Goal: Information Seeking & Learning: Learn about a topic

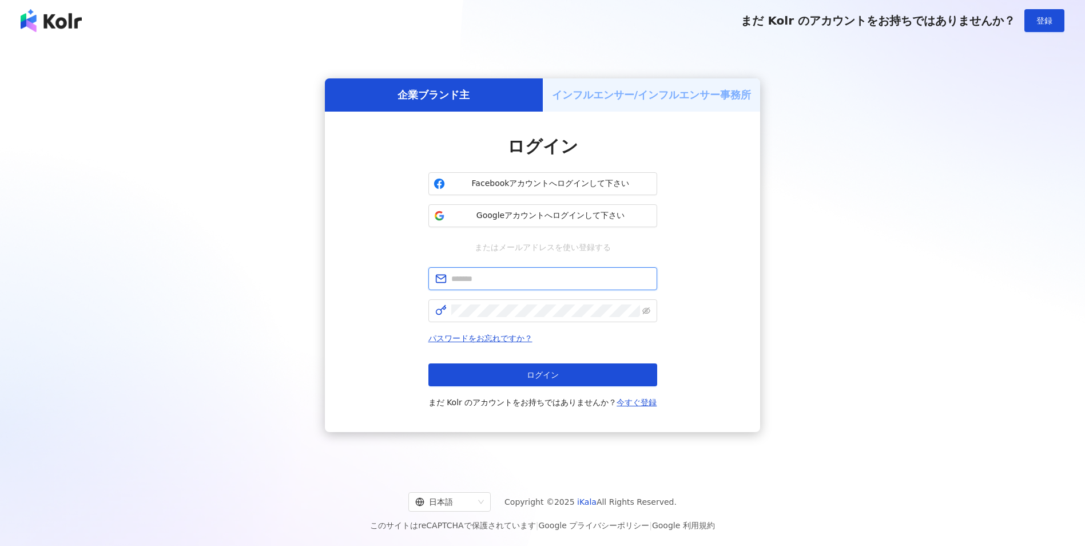
click at [566, 280] on input "text" at bounding box center [550, 278] width 199 height 13
type input "**********"
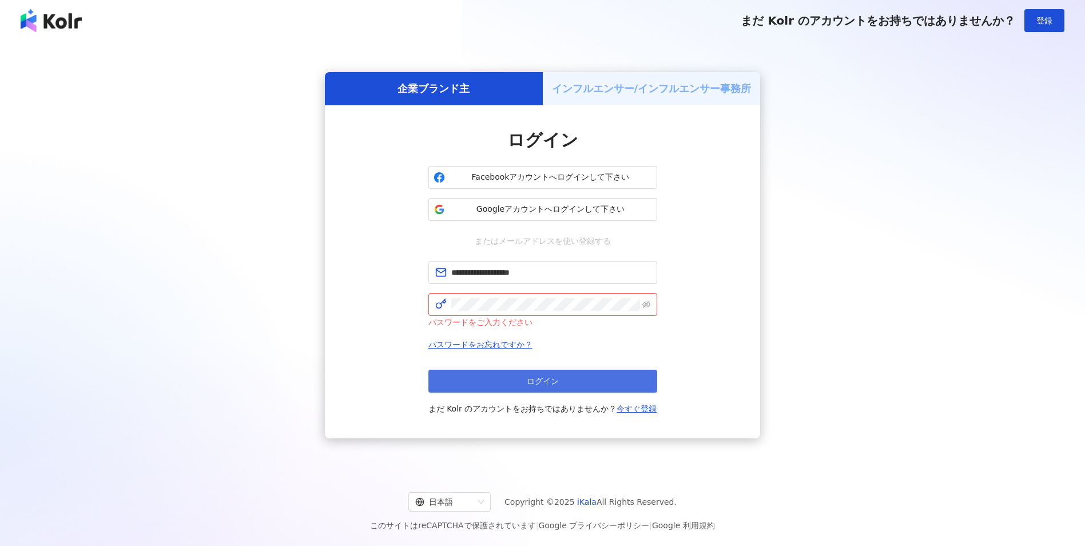
click at [488, 372] on button "ログイン" at bounding box center [543, 381] width 229 height 23
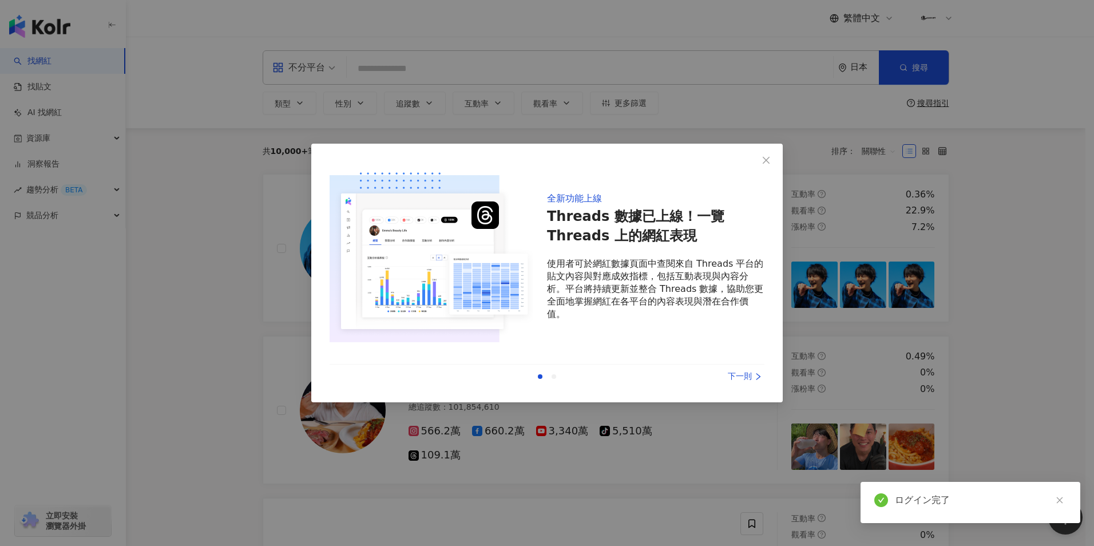
drag, startPoint x: 764, startPoint y: 160, endPoint x: 778, endPoint y: 140, distance: 24.6
click at [763, 158] on icon "close" at bounding box center [766, 160] width 9 height 9
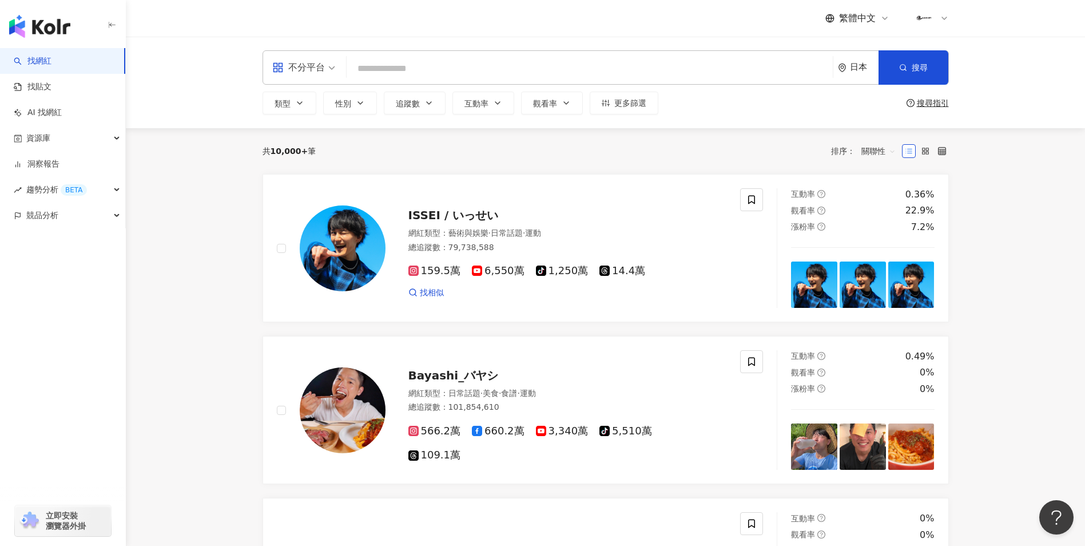
click at [868, 18] on span "繁體中文" at bounding box center [857, 18] width 37 height 13
click at [862, 45] on div "繁體中文" at bounding box center [863, 44] width 57 height 20
click at [338, 66] on div "不分平台" at bounding box center [304, 67] width 76 height 33
click at [297, 100] on div "不分平台" at bounding box center [307, 99] width 65 height 14
click at [298, 103] on icon "button" at bounding box center [300, 103] width 5 height 2
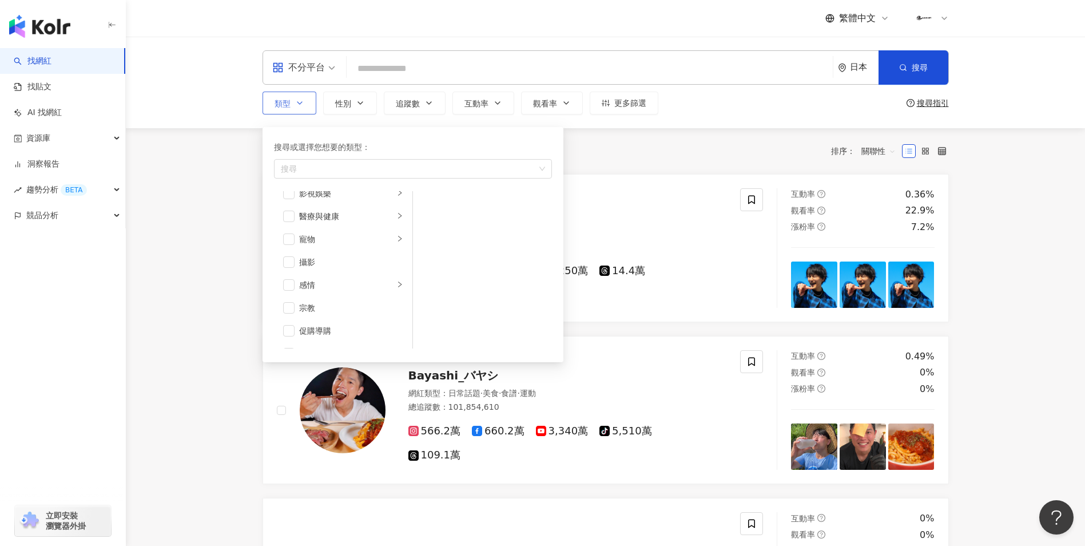
scroll to position [343, 0]
click at [319, 294] on div "運動" at bounding box center [346, 296] width 95 height 13
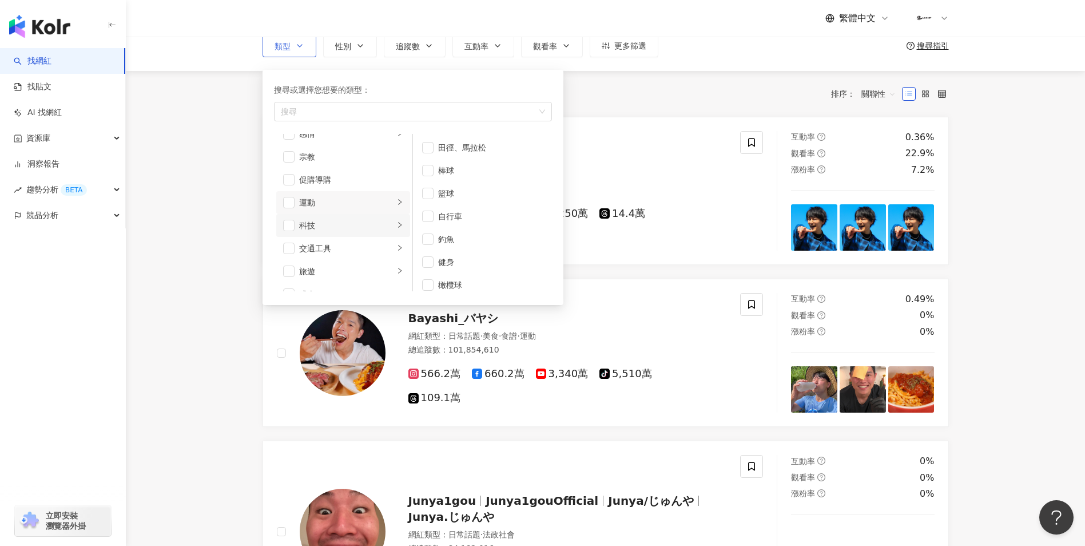
scroll to position [396, 0]
click at [342, 233] on div "交通工具" at bounding box center [346, 231] width 95 height 13
click at [475, 176] on div "機車" at bounding box center [490, 170] width 105 height 13
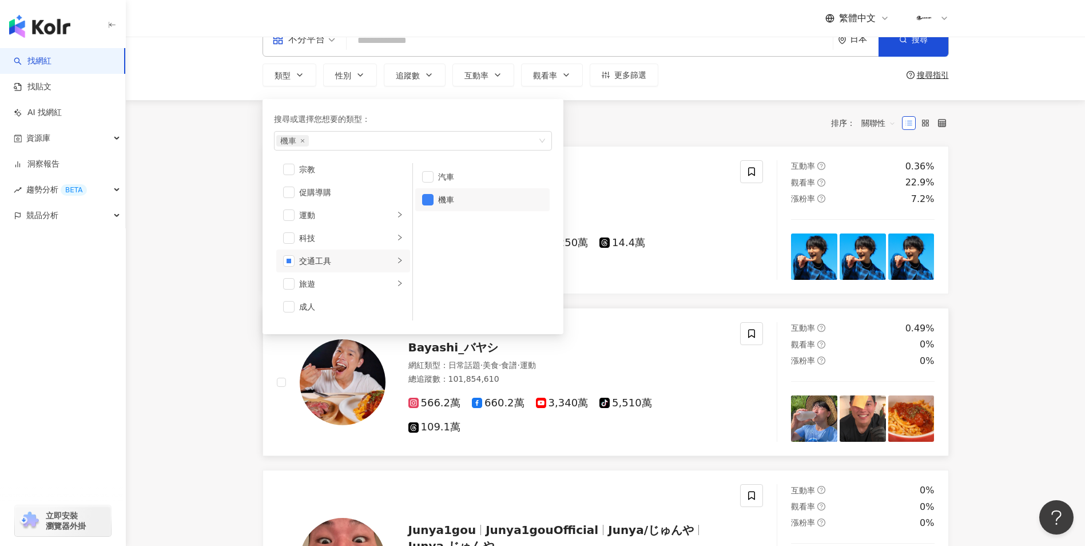
scroll to position [0, 0]
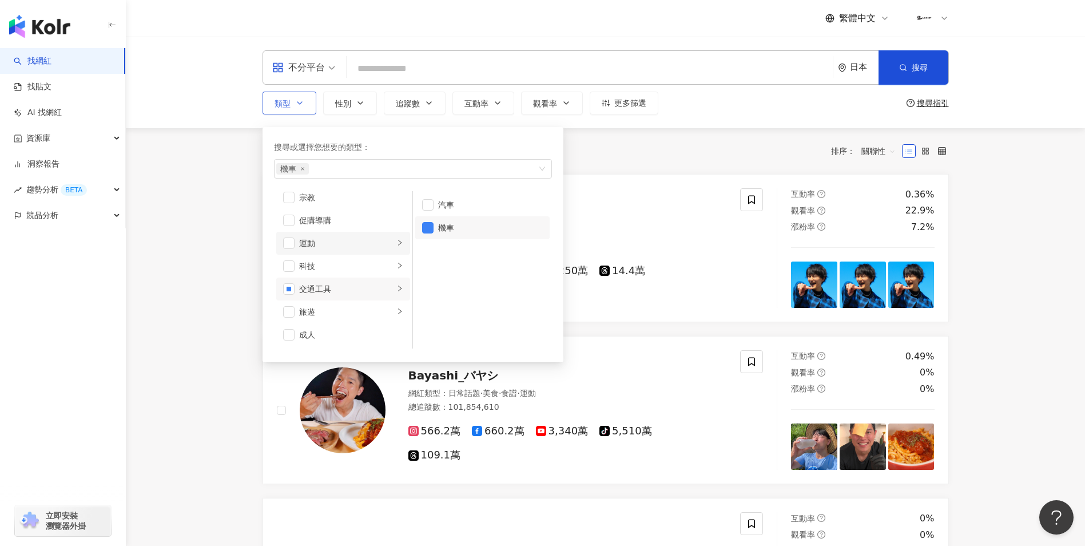
click at [356, 239] on div "運動" at bounding box center [346, 243] width 95 height 13
click at [309, 309] on div "旅遊" at bounding box center [346, 312] width 95 height 13
click at [342, 289] on div "交通工具" at bounding box center [346, 289] width 95 height 13
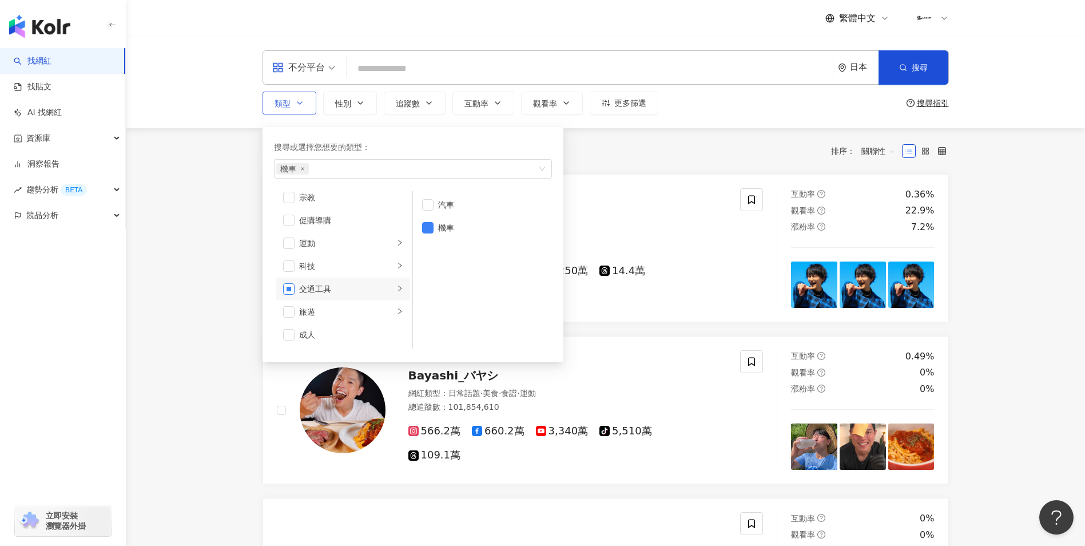
click at [288, 285] on span "button" at bounding box center [288, 288] width 11 height 11
click at [334, 251] on li "運動" at bounding box center [343, 243] width 134 height 23
click at [331, 267] on div "科技" at bounding box center [346, 266] width 95 height 13
click at [331, 248] on div "運動" at bounding box center [346, 243] width 95 height 13
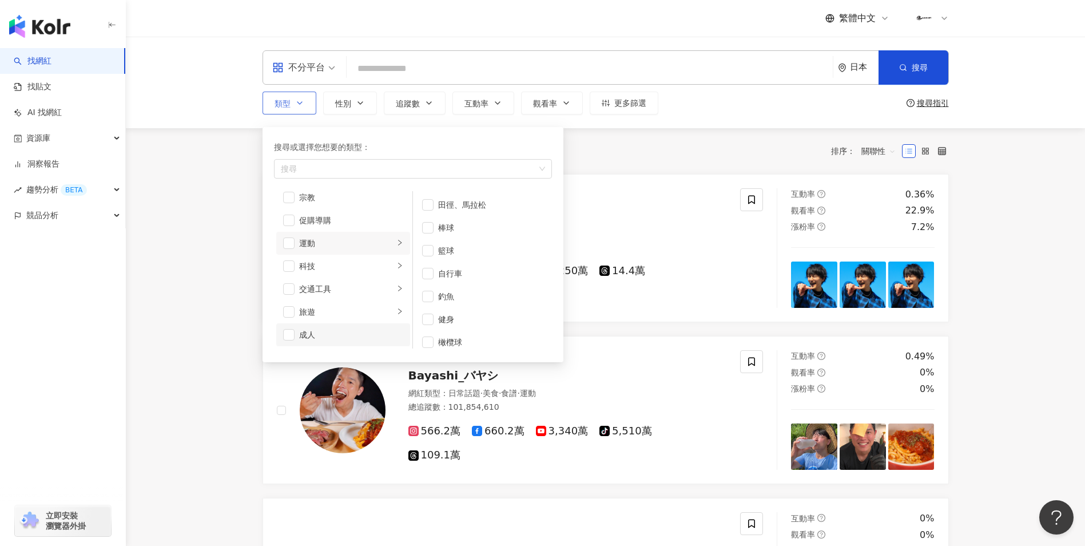
click at [328, 330] on div "成人" at bounding box center [351, 334] width 104 height 13
click at [288, 336] on span "button" at bounding box center [288, 334] width 11 height 11
click at [326, 314] on div "旅遊" at bounding box center [346, 312] width 95 height 13
click at [426, 207] on span "button" at bounding box center [427, 204] width 11 height 11
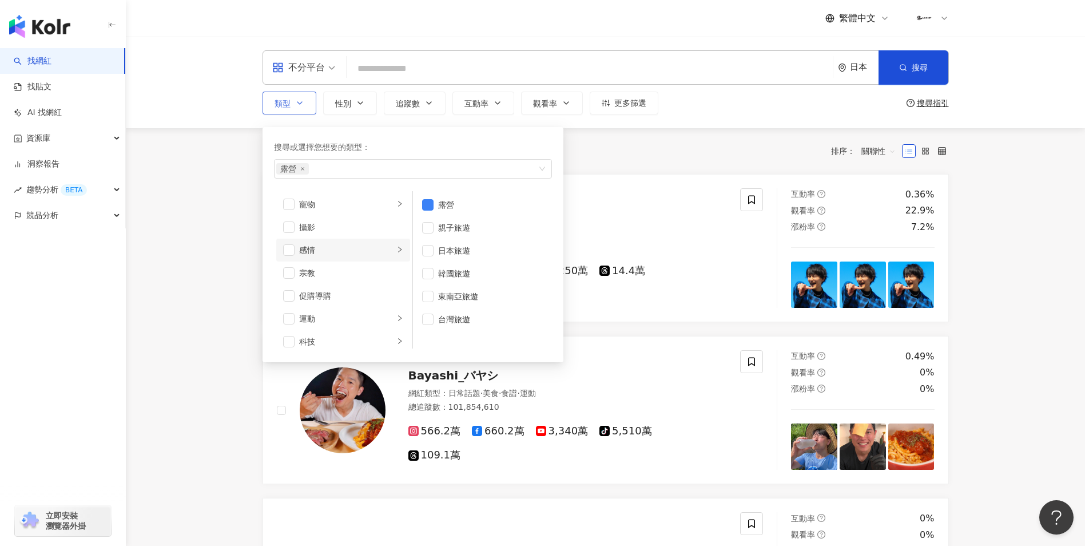
scroll to position [396, 0]
click at [346, 283] on div "交通工具" at bounding box center [346, 289] width 95 height 13
click at [354, 248] on div "運動" at bounding box center [346, 243] width 95 height 13
click at [434, 274] on li "自行車" at bounding box center [482, 273] width 134 height 23
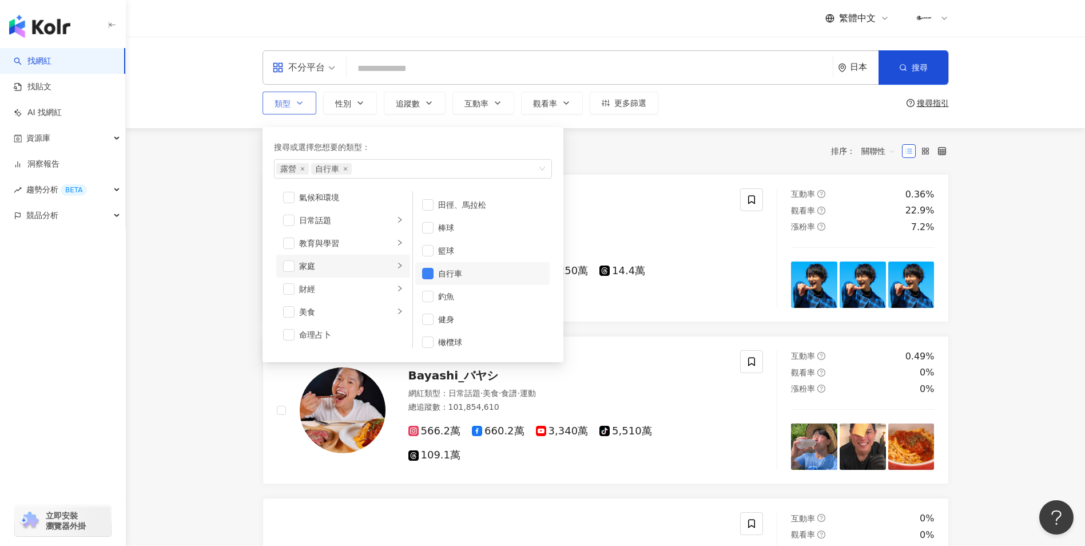
click at [319, 267] on div "家庭" at bounding box center [346, 266] width 95 height 13
click at [302, 252] on div "氣候和環境" at bounding box center [351, 250] width 104 height 13
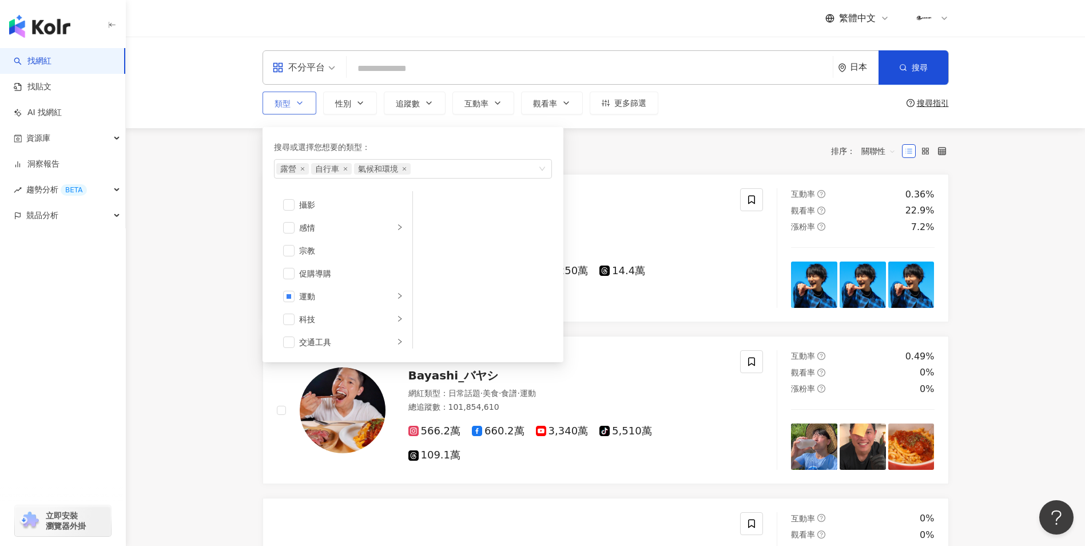
scroll to position [396, 0]
click at [350, 296] on li "交通工具" at bounding box center [343, 288] width 134 height 23
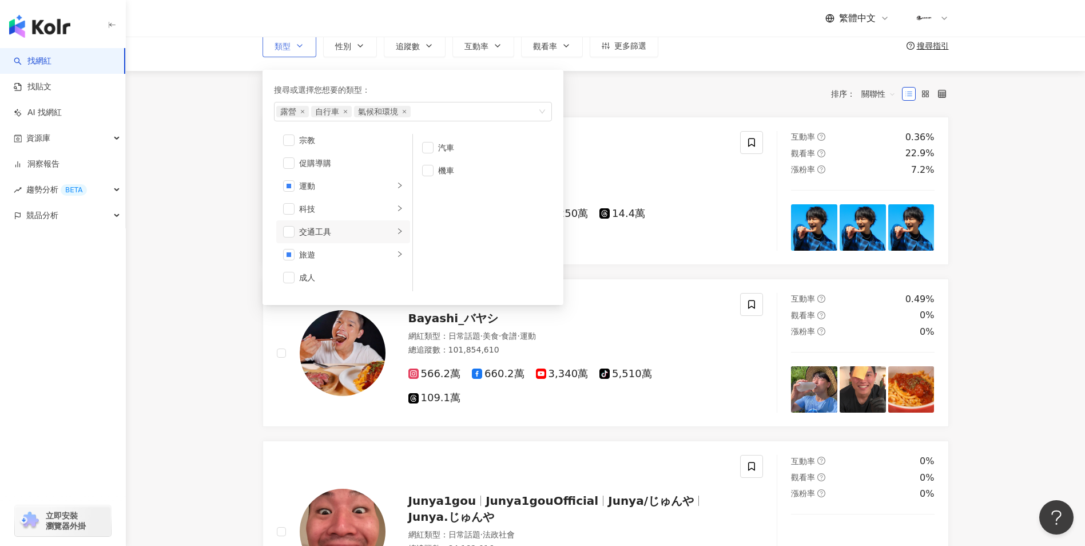
scroll to position [0, 0]
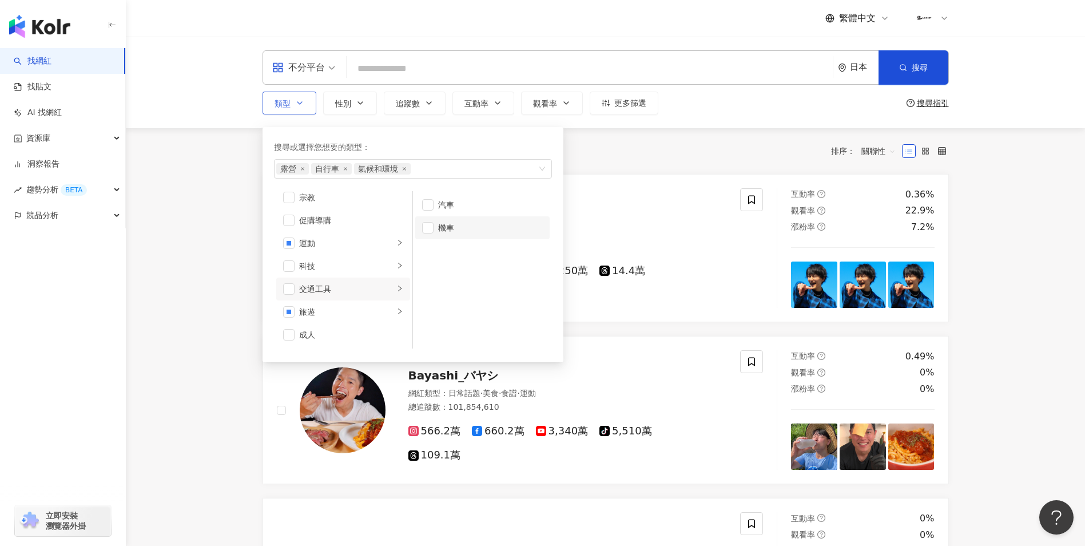
click at [447, 232] on div "機車" at bounding box center [490, 227] width 105 height 13
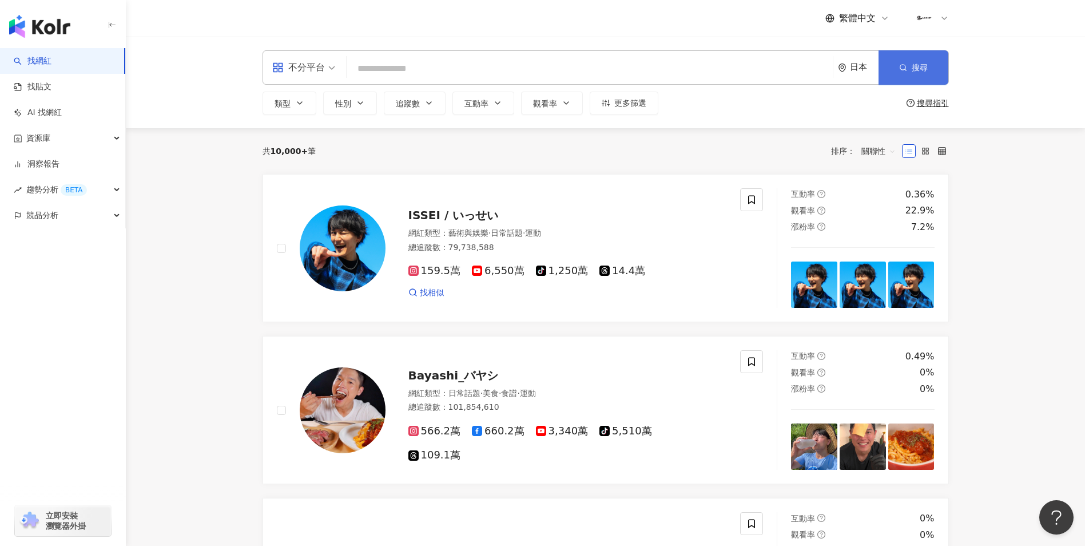
click at [917, 73] on button "搜尋" at bounding box center [914, 67] width 70 height 34
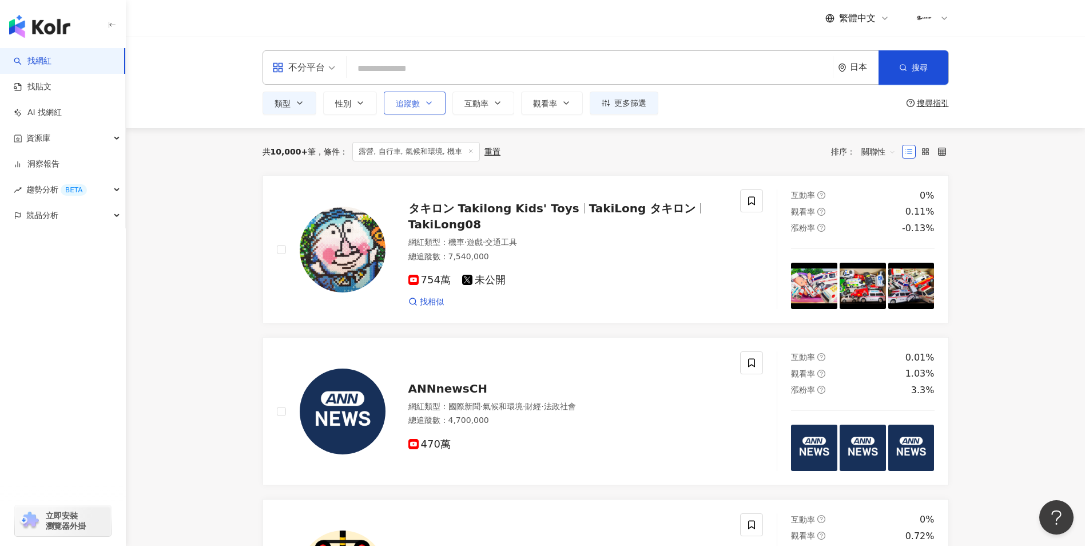
click at [409, 103] on span "追蹤數" at bounding box center [408, 103] width 24 height 9
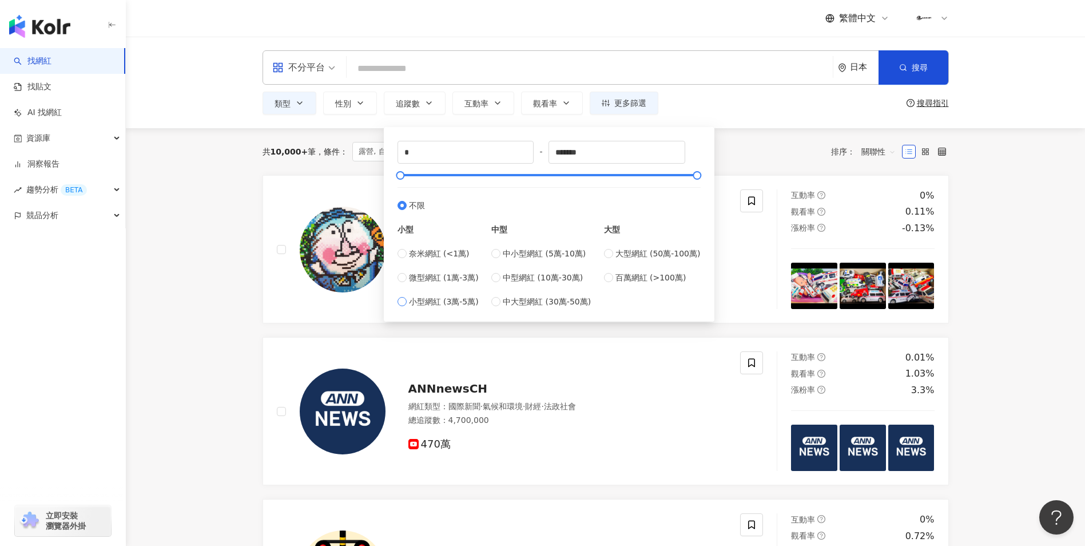
click at [409, 297] on span "小型網紅 (3萬-5萬)" at bounding box center [444, 301] width 70 height 13
type input "*****"
click at [410, 280] on span "微型網紅 (1萬-3萬)" at bounding box center [444, 277] width 70 height 13
type input "*****"
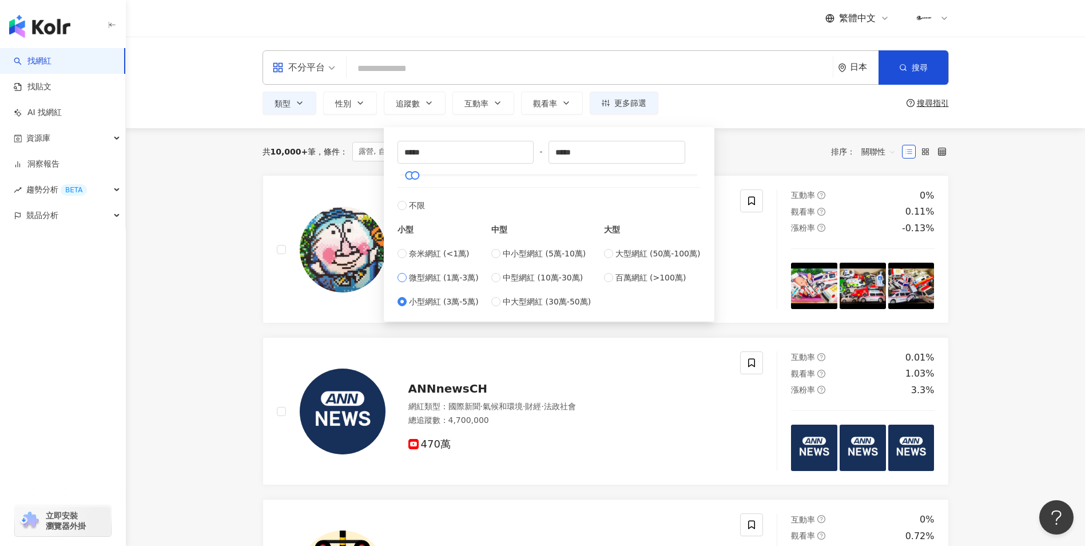
type input "*****"
click at [441, 298] on span "小型網紅 (3萬-5萬)" at bounding box center [444, 301] width 70 height 13
type input "*****"
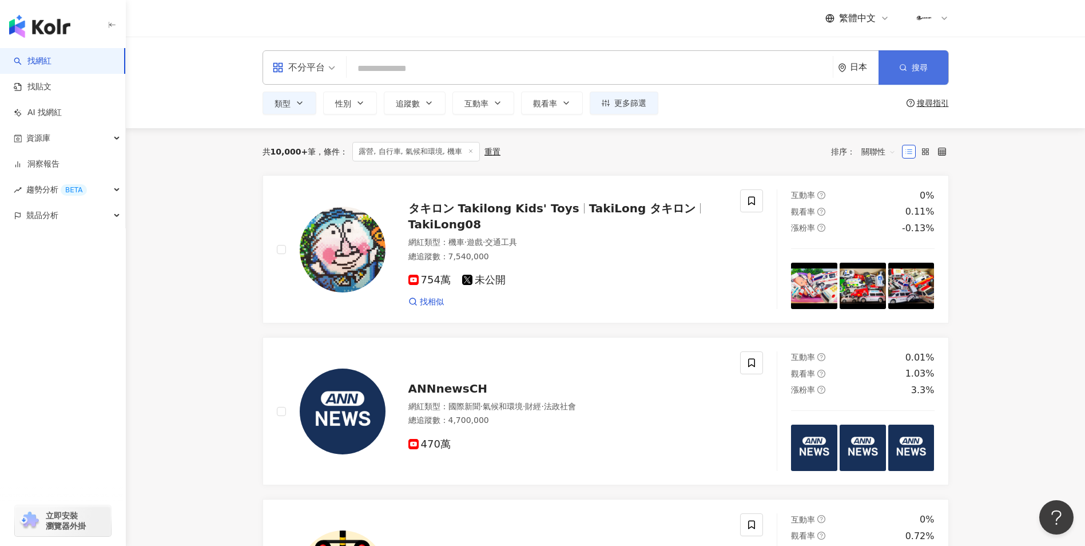
click at [895, 71] on button "搜尋" at bounding box center [914, 67] width 70 height 34
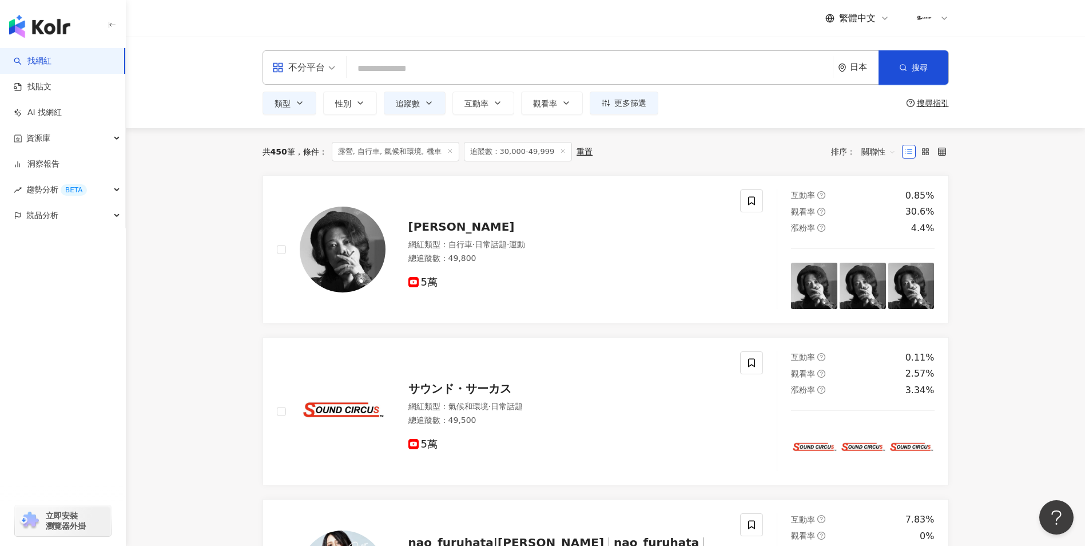
click at [497, 72] on input "search" at bounding box center [589, 69] width 477 height 22
click at [302, 111] on button "類型" at bounding box center [290, 103] width 54 height 23
click at [448, 68] on input "search" at bounding box center [589, 69] width 477 height 22
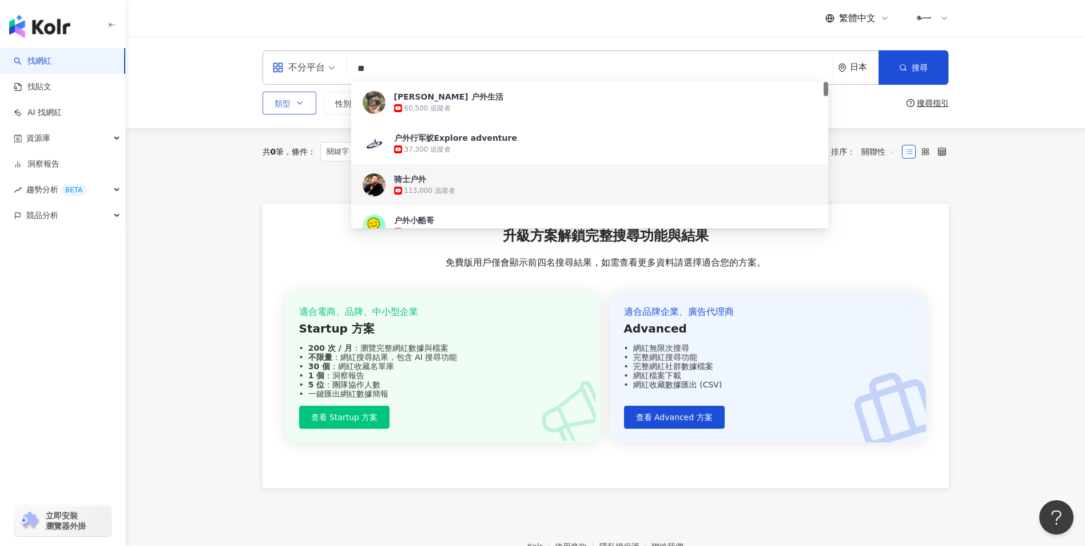
click at [287, 108] on span "類型" at bounding box center [283, 103] width 16 height 9
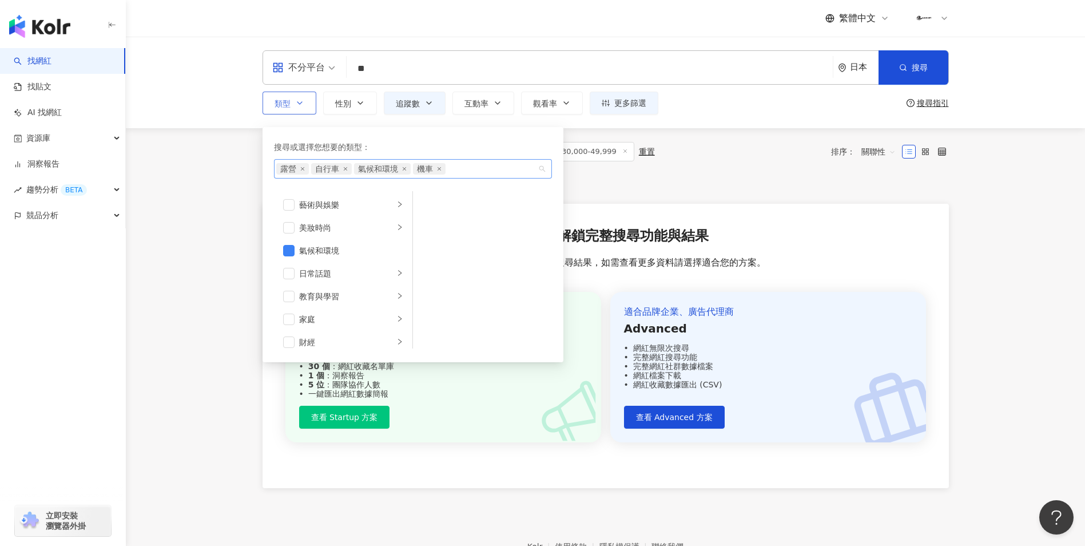
click at [300, 170] on span "露營" at bounding box center [292, 168] width 33 height 11
click at [304, 166] on icon "close" at bounding box center [302, 168] width 5 height 5
click at [304, 166] on span "自行車" at bounding box center [292, 168] width 24 height 11
click at [308, 170] on icon "close" at bounding box center [310, 168] width 5 height 5
click at [327, 169] on icon "close" at bounding box center [325, 168] width 3 height 3
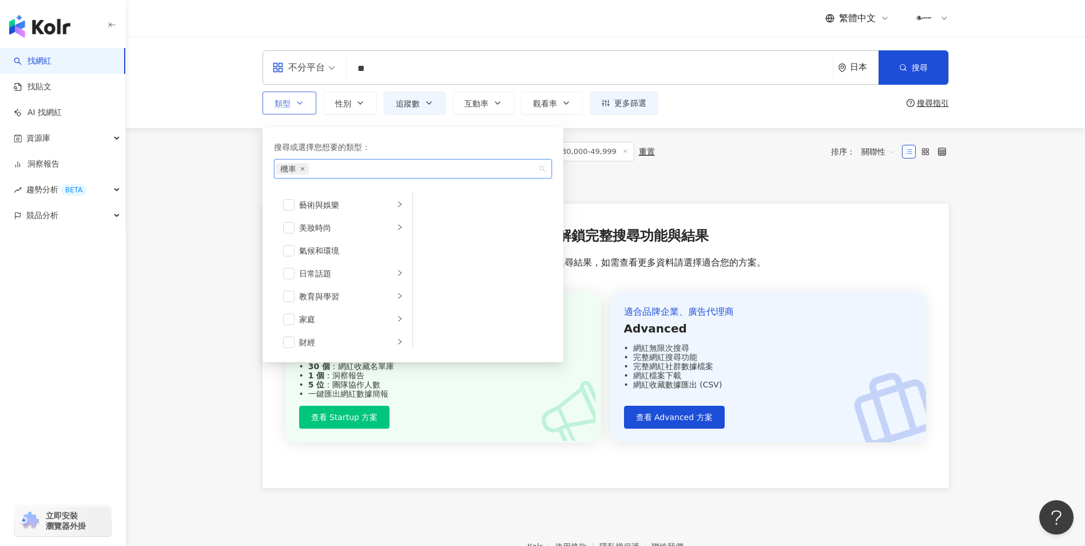
click at [303, 169] on icon "close" at bounding box center [301, 168] width 3 height 3
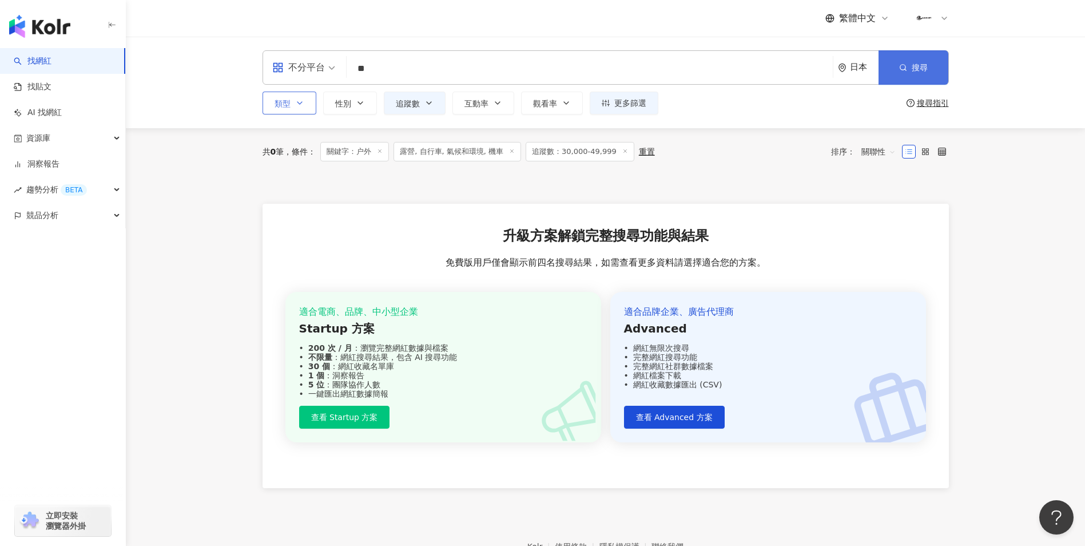
click at [899, 65] on icon "button" at bounding box center [903, 68] width 8 height 8
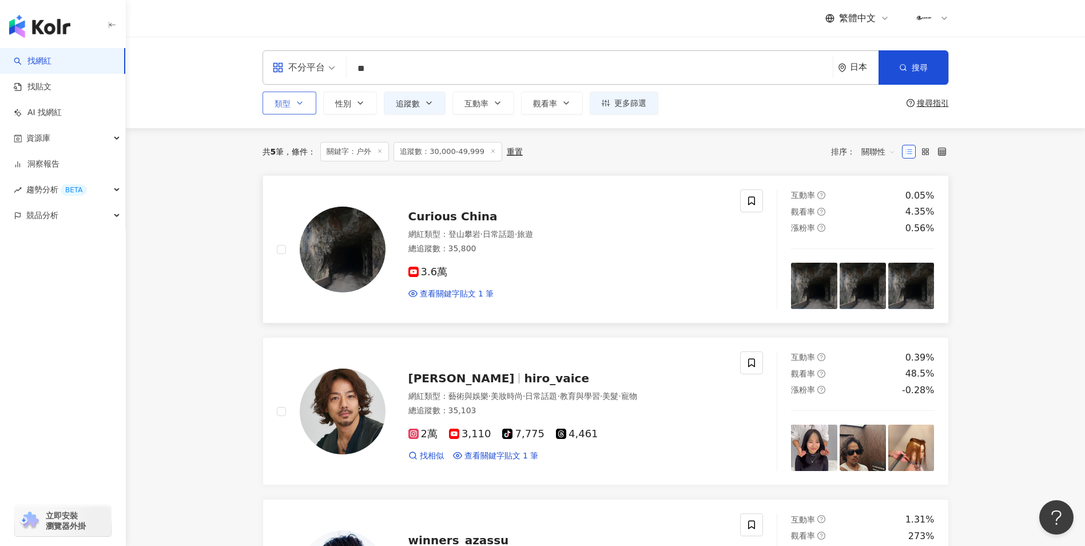
click at [746, 237] on div at bounding box center [751, 249] width 23 height 120
click at [363, 110] on button "性別" at bounding box center [350, 103] width 54 height 23
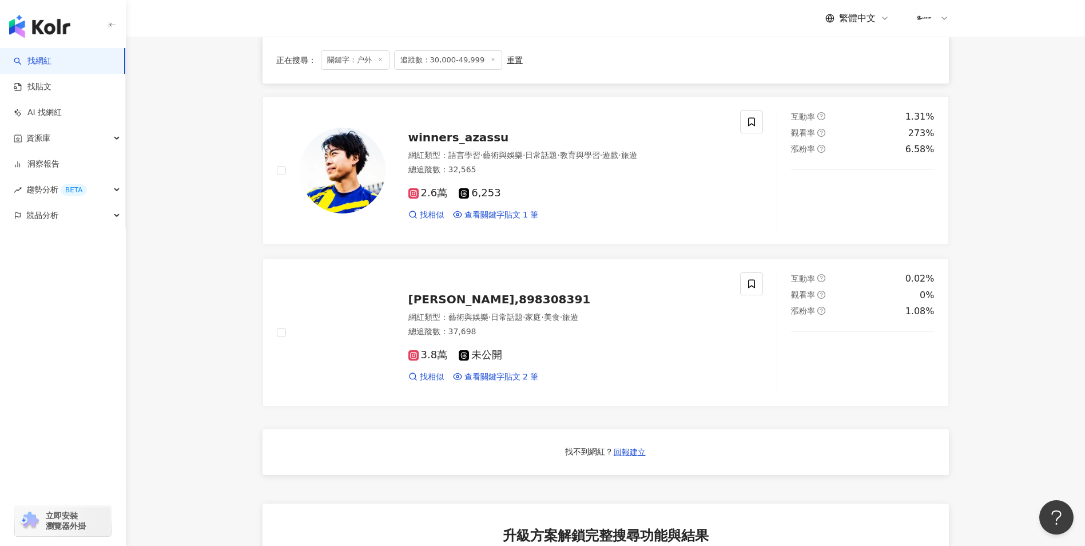
scroll to position [400, 0]
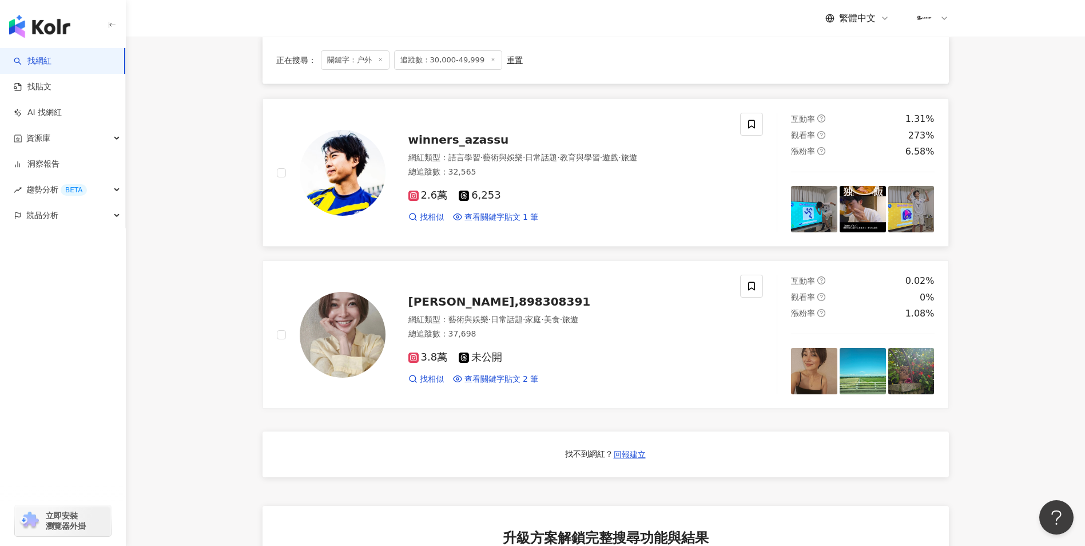
click at [347, 180] on img at bounding box center [343, 173] width 86 height 86
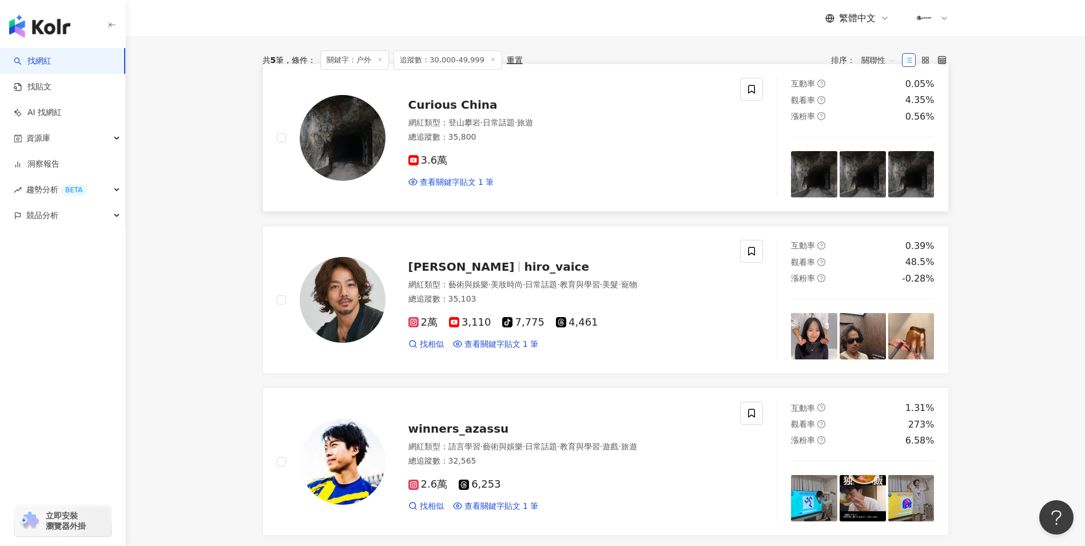
scroll to position [0, 0]
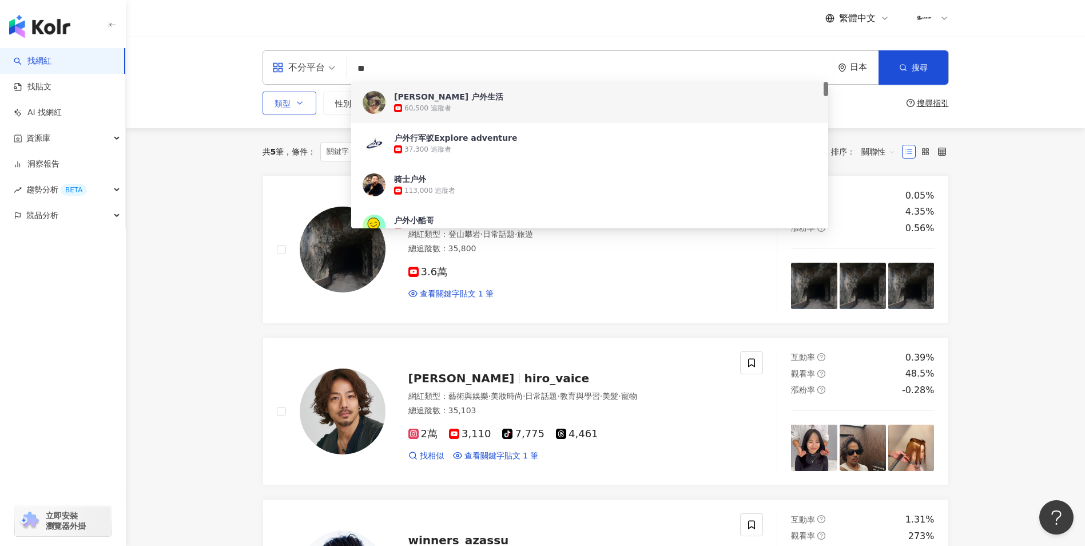
drag, startPoint x: 410, startPoint y: 76, endPoint x: 334, endPoint y: 82, distance: 75.8
click at [334, 84] on div "不分平台 ** 日本 搜尋 906c5333-01c5-427a-94ca-4082ddc6a396 a688cb2e-e129-4939-a8ca-4df9…" at bounding box center [606, 67] width 687 height 34
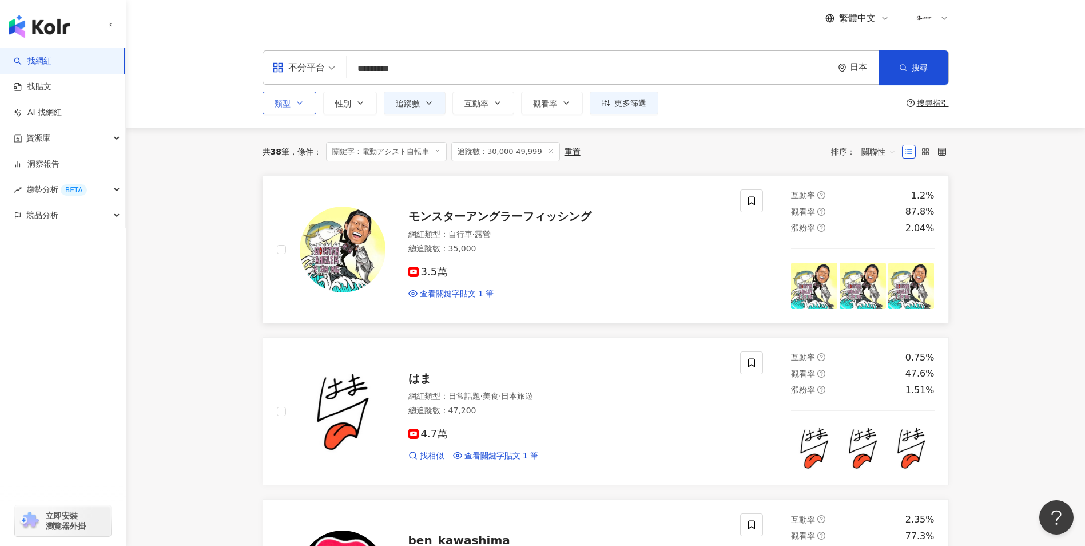
click at [364, 248] on img at bounding box center [343, 250] width 86 height 86
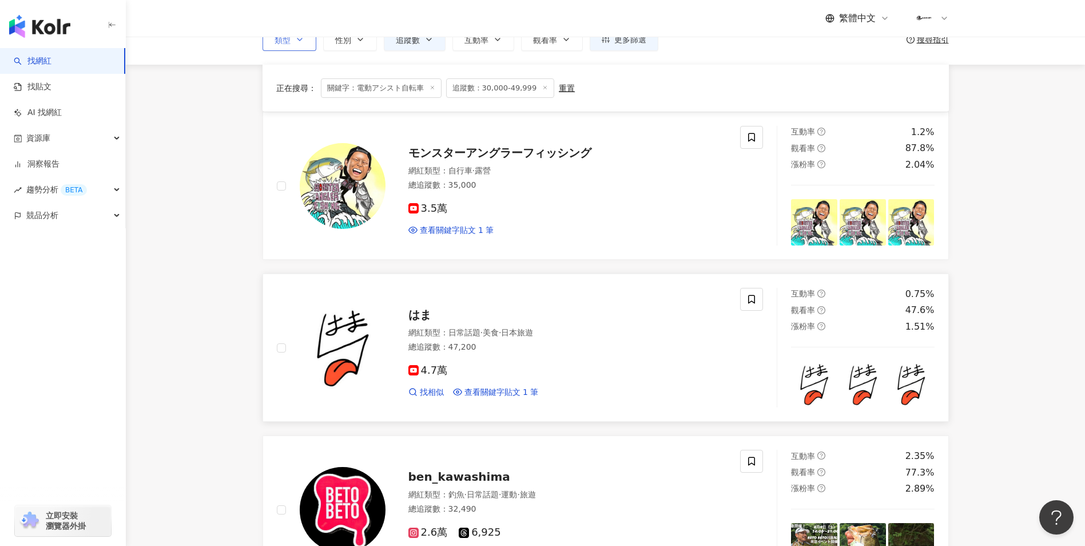
scroll to position [172, 0]
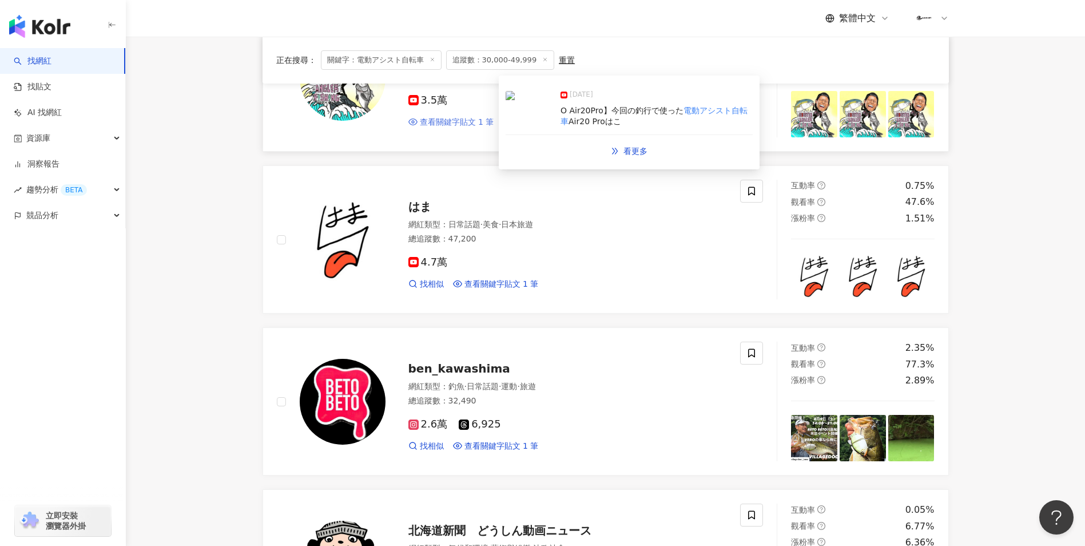
click at [459, 120] on span "查看關鍵字貼文 1 筆" at bounding box center [457, 122] width 74 height 11
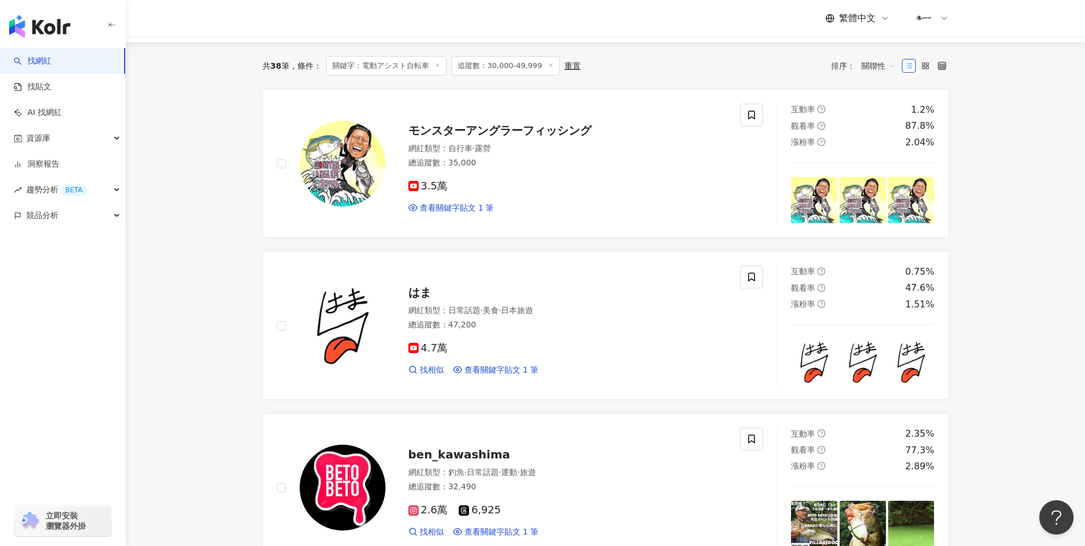
scroll to position [0, 0]
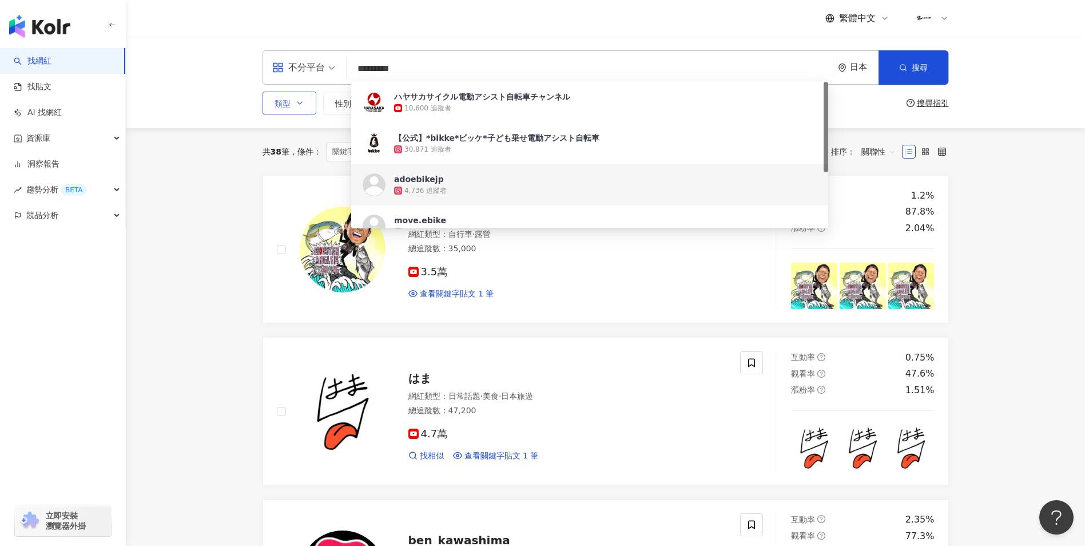
drag, startPoint x: 479, startPoint y: 69, endPoint x: 308, endPoint y: 77, distance: 171.3
click at [308, 77] on div "不分平台 ********* 日本 搜尋 cb44fe29-141a-494f-a493-3714664e8506 https://www.instagram…" at bounding box center [606, 67] width 687 height 34
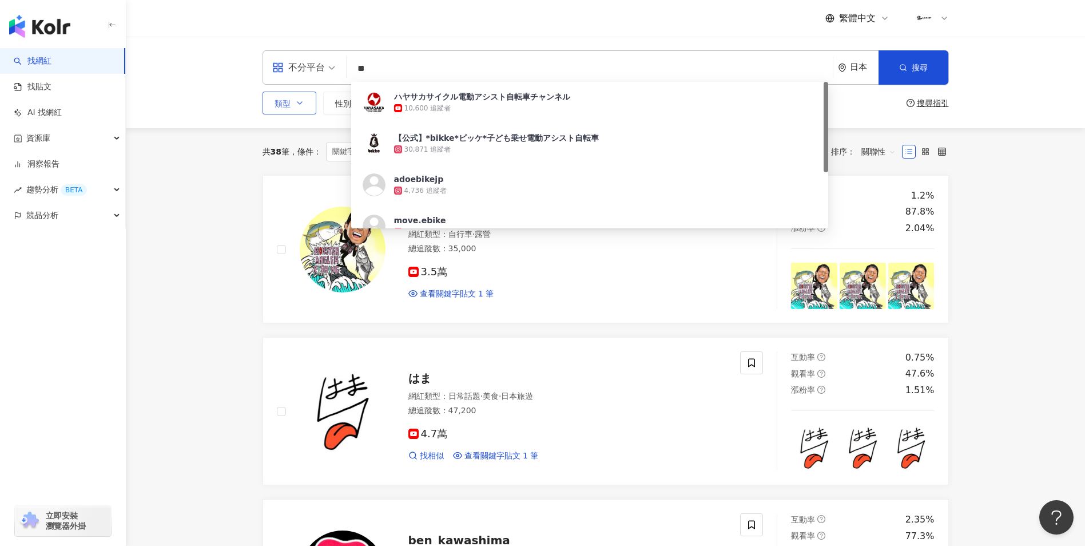
type input "*"
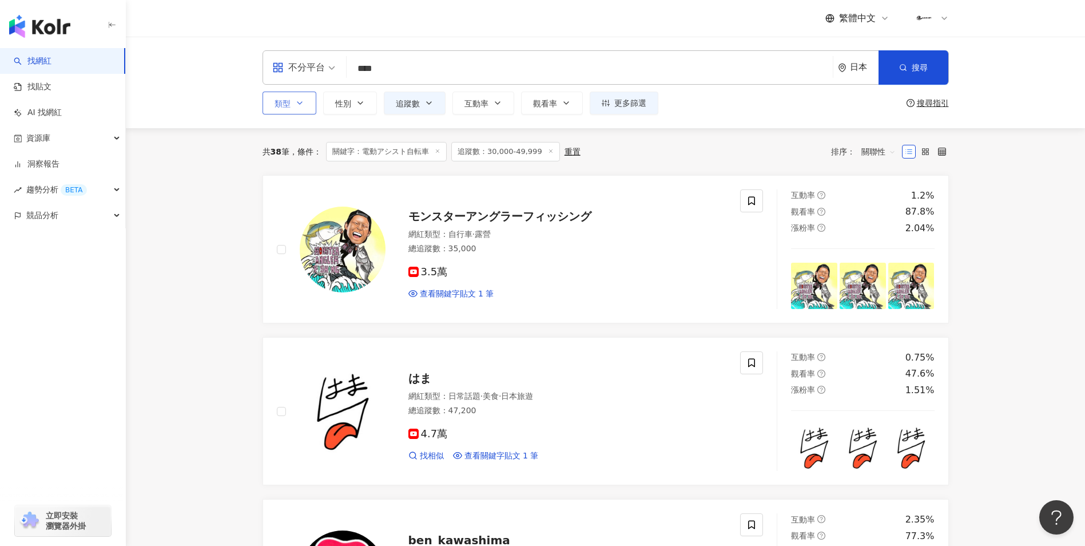
type input "****"
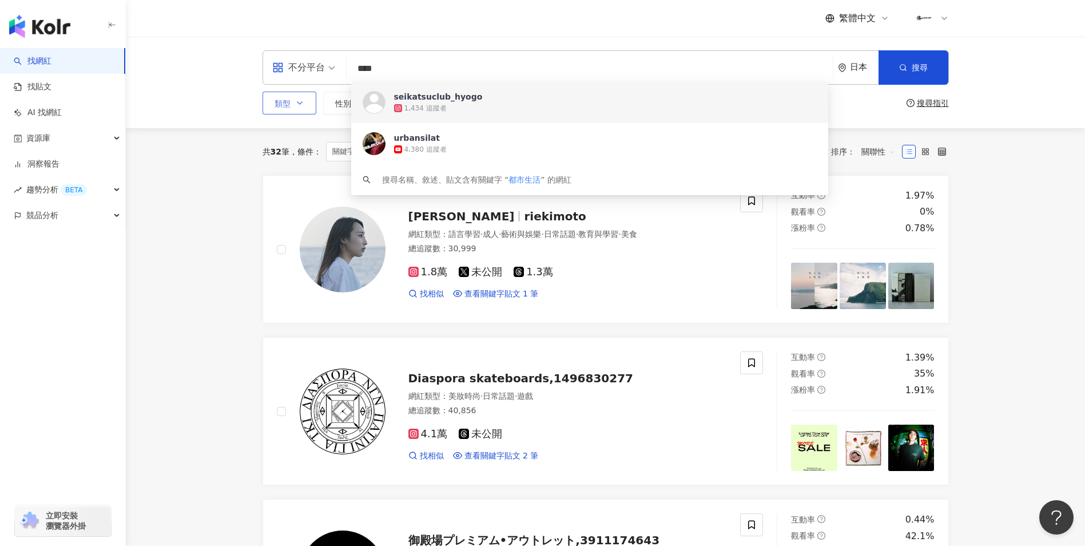
drag, startPoint x: 413, startPoint y: 68, endPoint x: 357, endPoint y: 82, distance: 57.3
click at [357, 82] on div "不分平台 **** 日本 搜尋 https://www.instagram.com/seikatsuclub_hyogo https://www.youtub…" at bounding box center [606, 67] width 687 height 34
click at [310, 98] on button "類型" at bounding box center [290, 103] width 54 height 23
paste input "**"
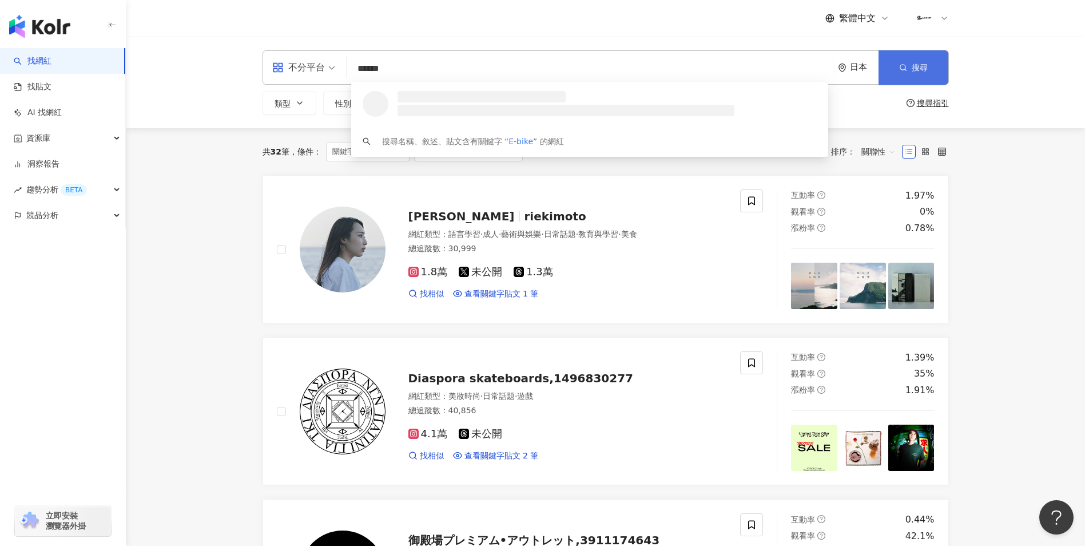
type input "******"
click at [904, 61] on button "搜尋" at bounding box center [914, 67] width 70 height 34
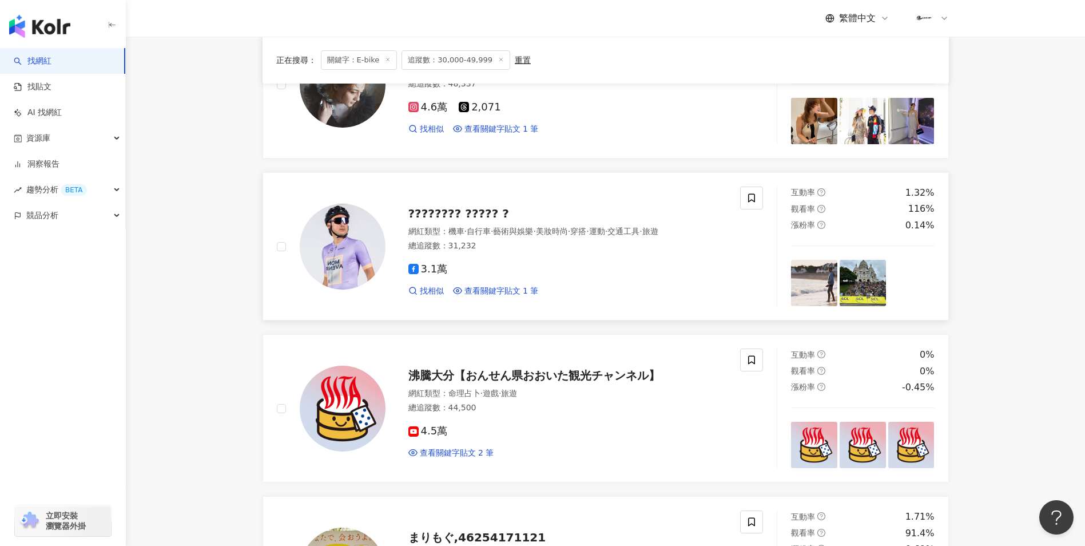
scroll to position [114, 0]
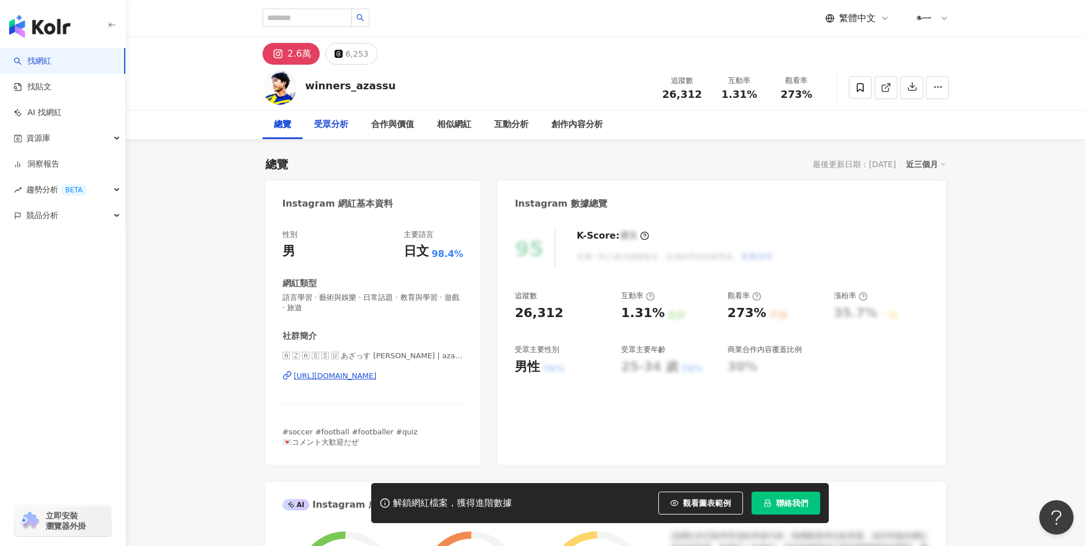
click at [324, 129] on div "受眾分析" at bounding box center [331, 125] width 34 height 14
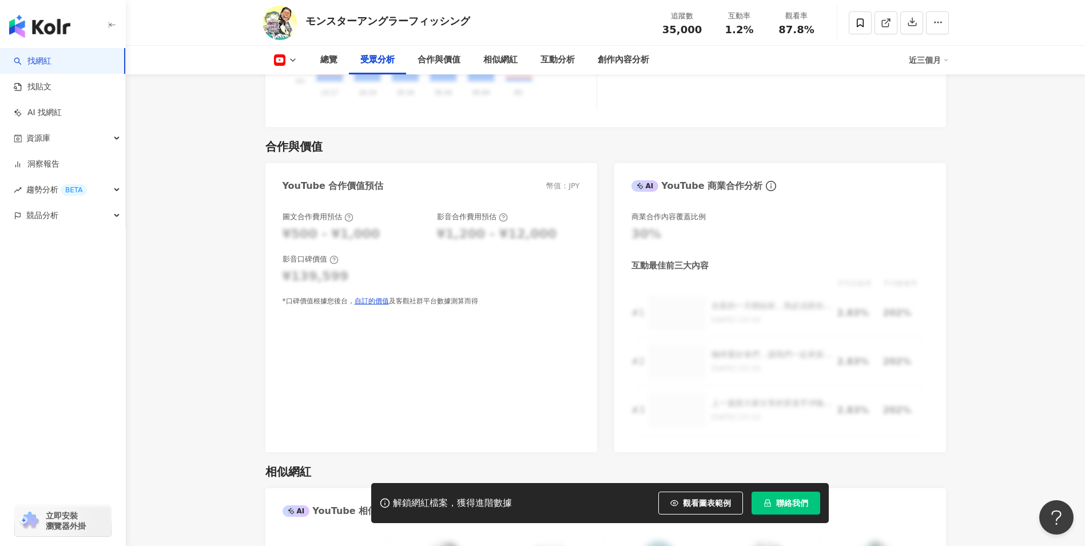
scroll to position [1259, 0]
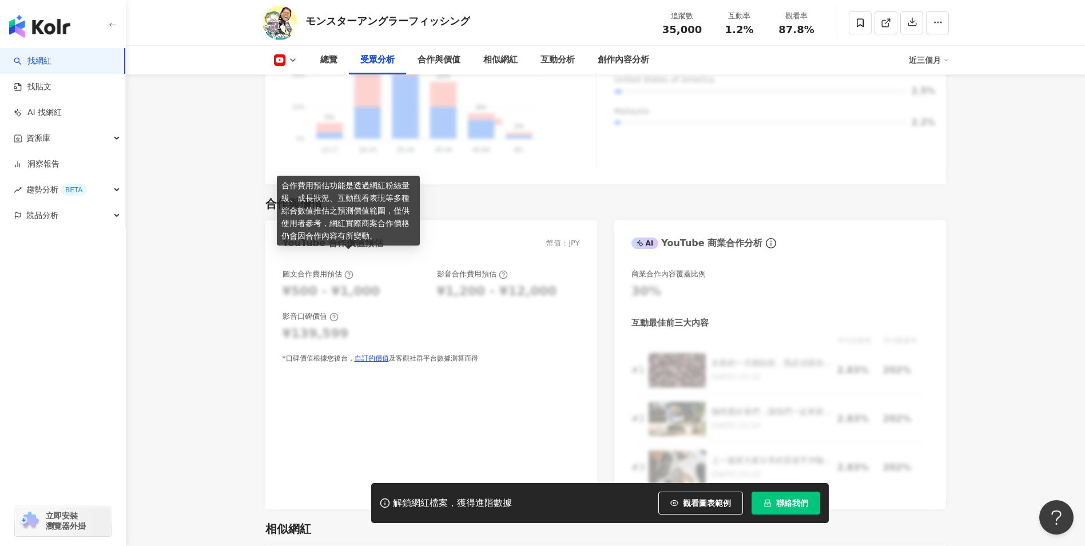
click at [346, 270] on icon at bounding box center [348, 274] width 9 height 9
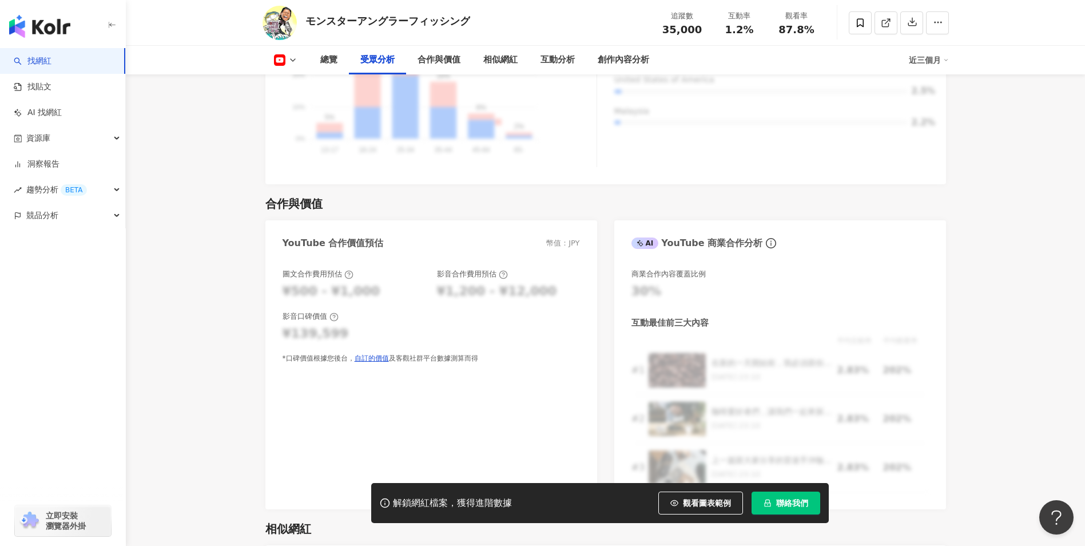
click at [302, 196] on div "合作與價值" at bounding box center [293, 204] width 57 height 16
click at [342, 283] on div "¥500 - ¥1,000" at bounding box center [332, 292] width 98 height 18
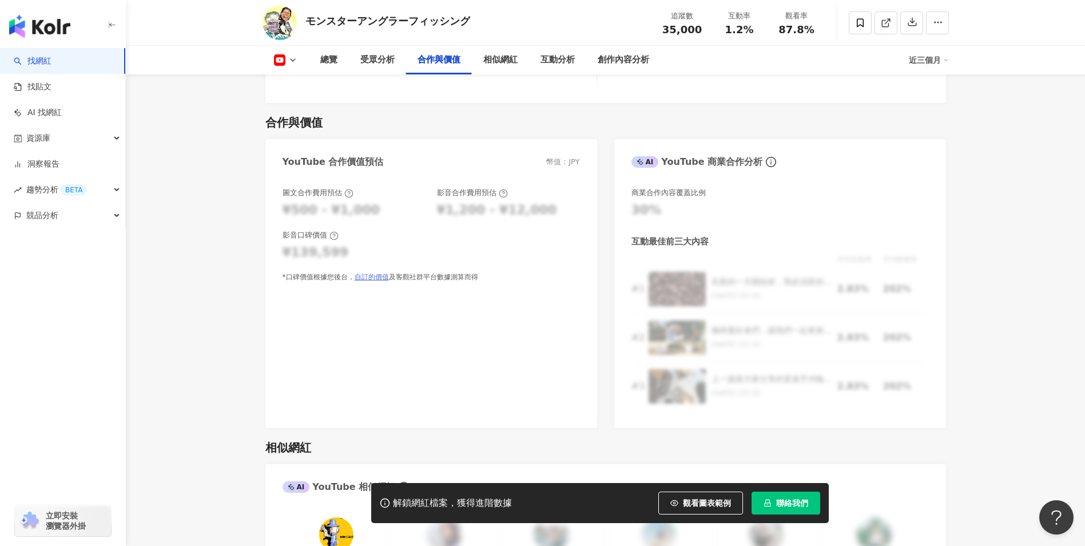
scroll to position [1144, 0]
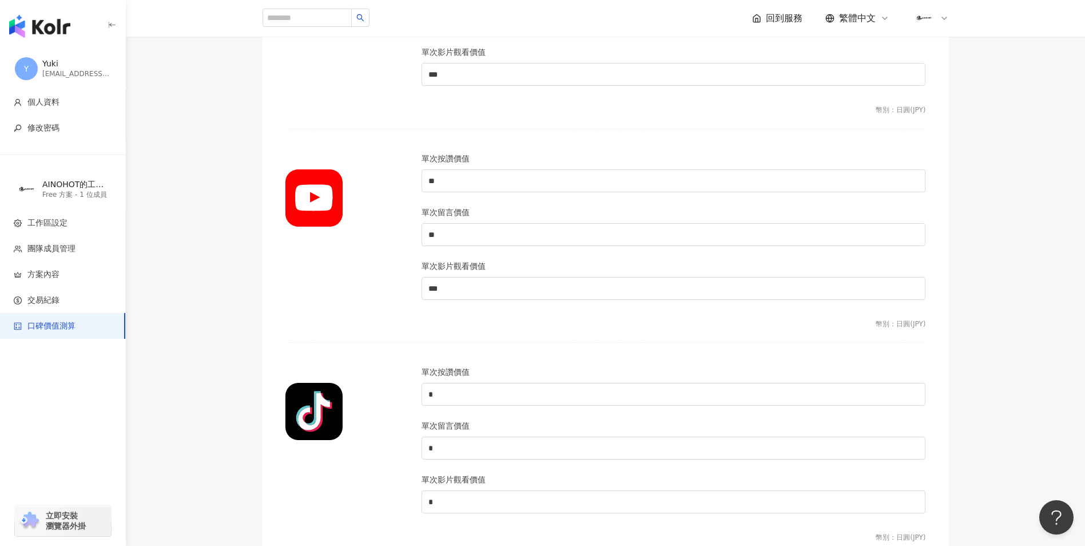
scroll to position [744, 0]
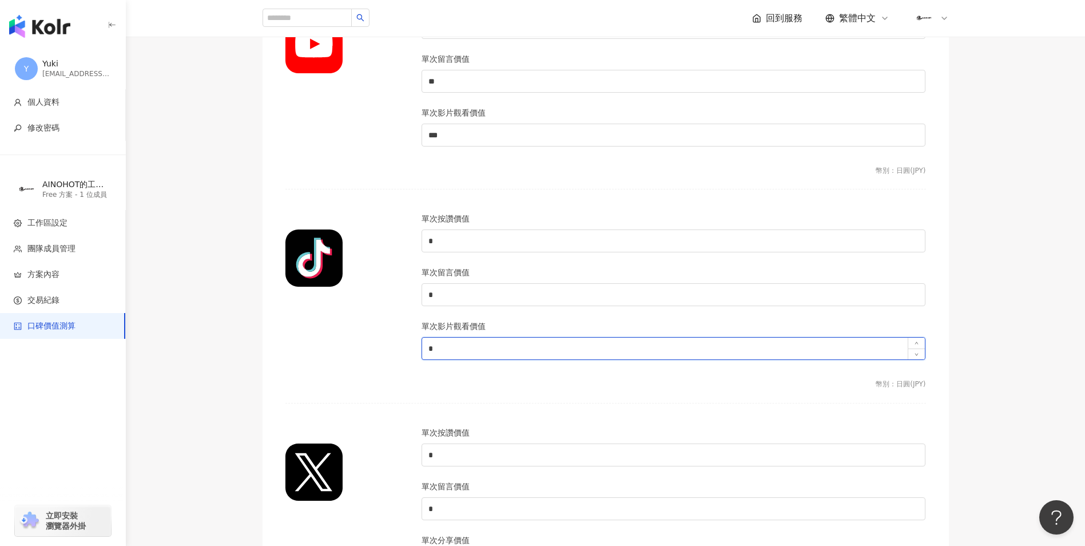
click at [484, 344] on input "*" at bounding box center [673, 349] width 503 height 22
drag, startPoint x: 469, startPoint y: 350, endPoint x: 409, endPoint y: 360, distance: 60.5
click at [409, 360] on div "單次按讚價值 * 單次留言價值 * 單次影片觀看價值 *" at bounding box center [606, 292] width 655 height 161
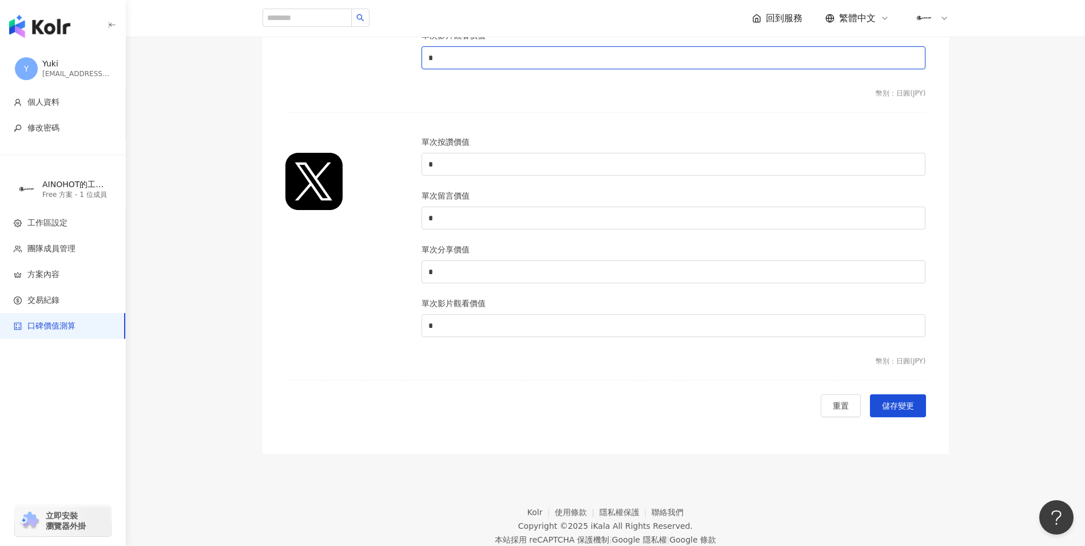
scroll to position [1069, 0]
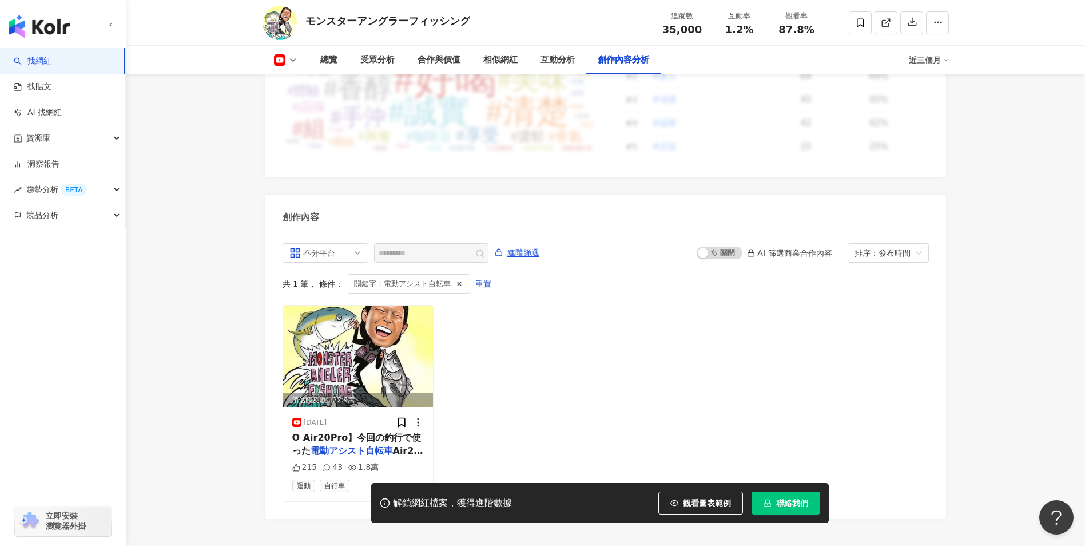
scroll to position [2979, 0]
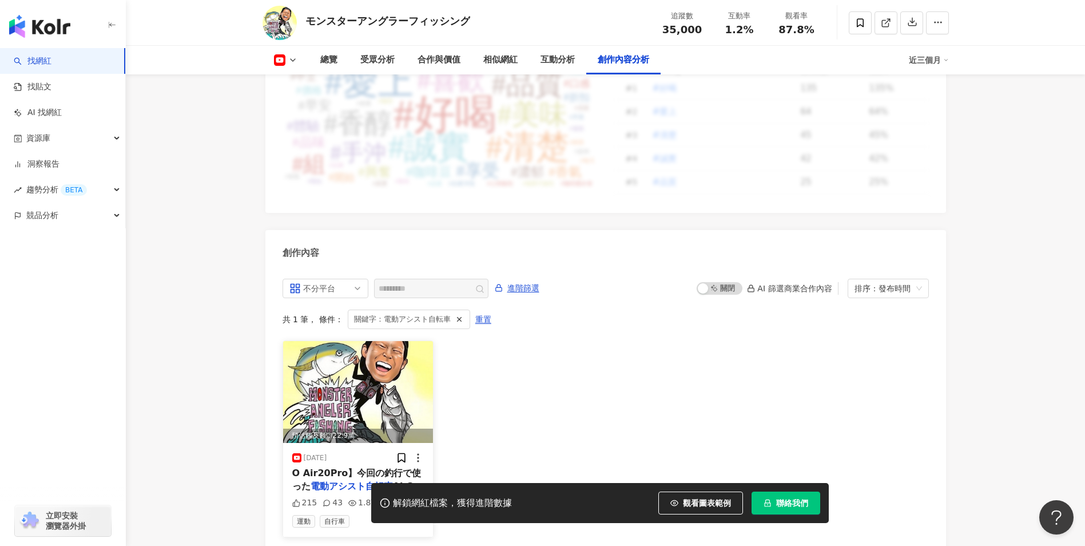
click at [398, 358] on img at bounding box center [358, 392] width 150 height 102
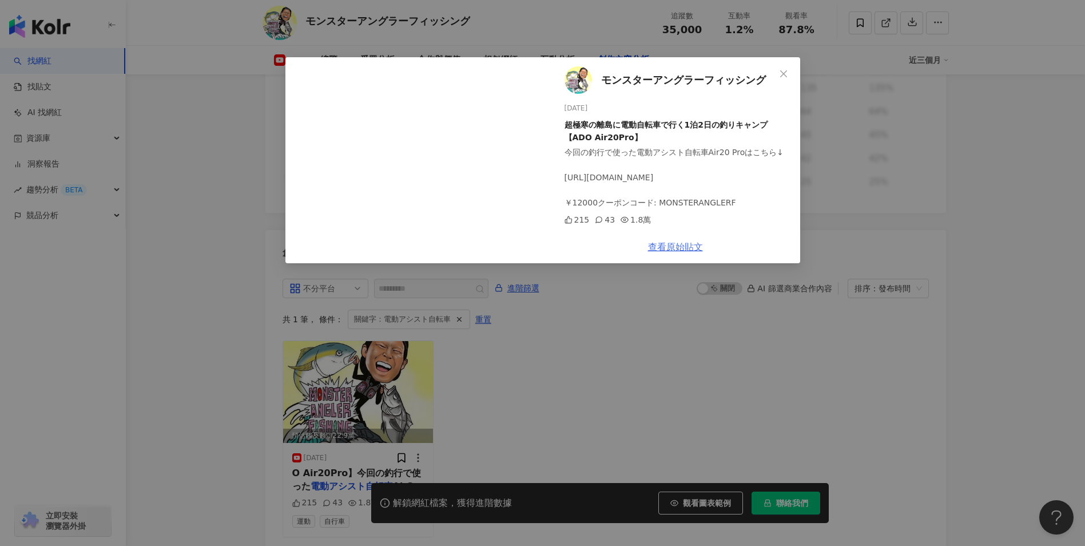
click at [686, 244] on link "查看原始貼文" at bounding box center [675, 246] width 55 height 11
click at [630, 289] on div "モンスターアングラーフィッシング 2025/2/9 超極寒の離島に電動自転車で行く1泊2日の釣りキャンプ【ADO Air20Pro】 今回の釣行で使った電動ア…" at bounding box center [542, 273] width 1085 height 546
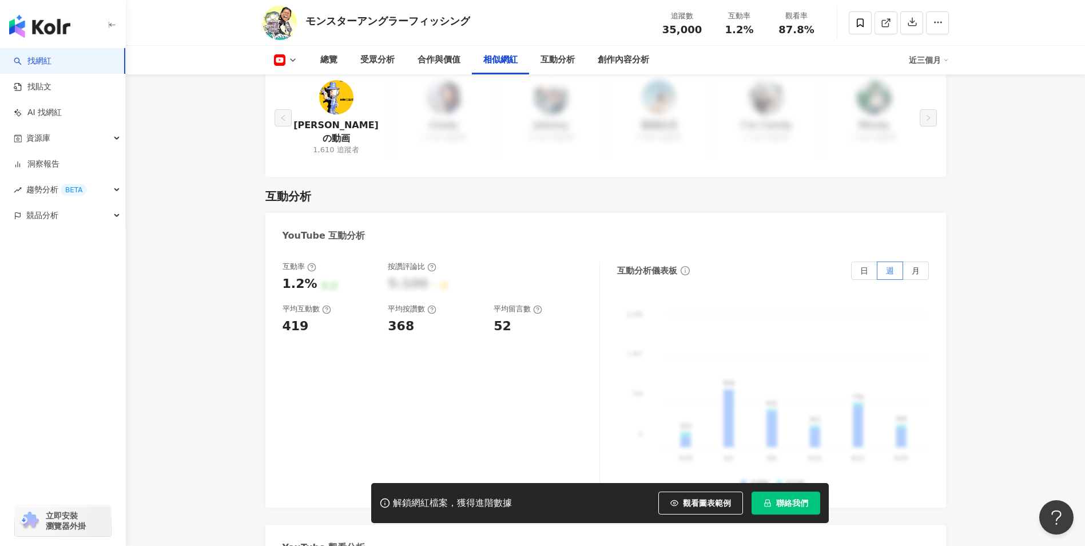
scroll to position [1491, 0]
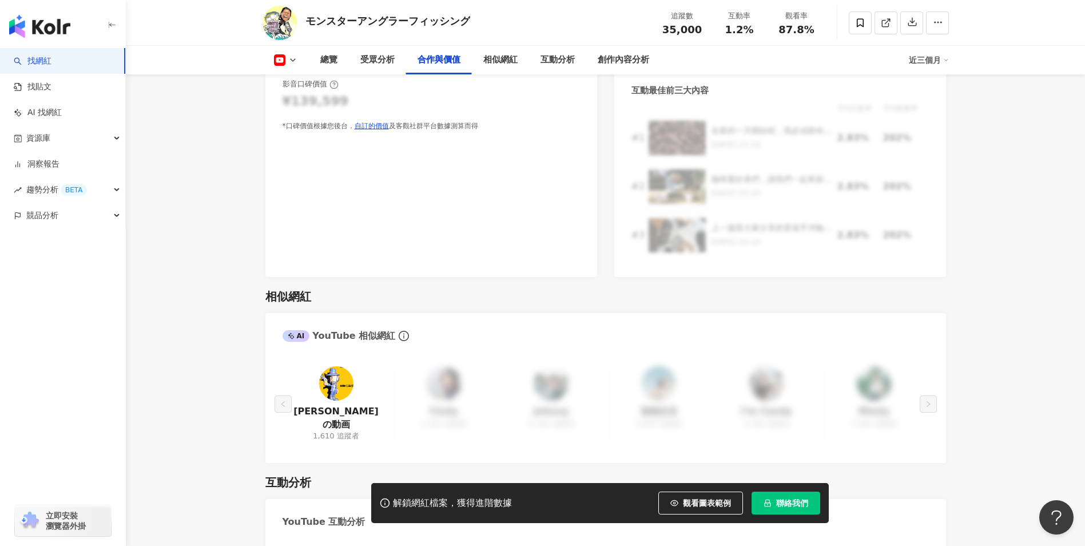
click at [399, 331] on icon "info-circle" at bounding box center [404, 336] width 10 height 10
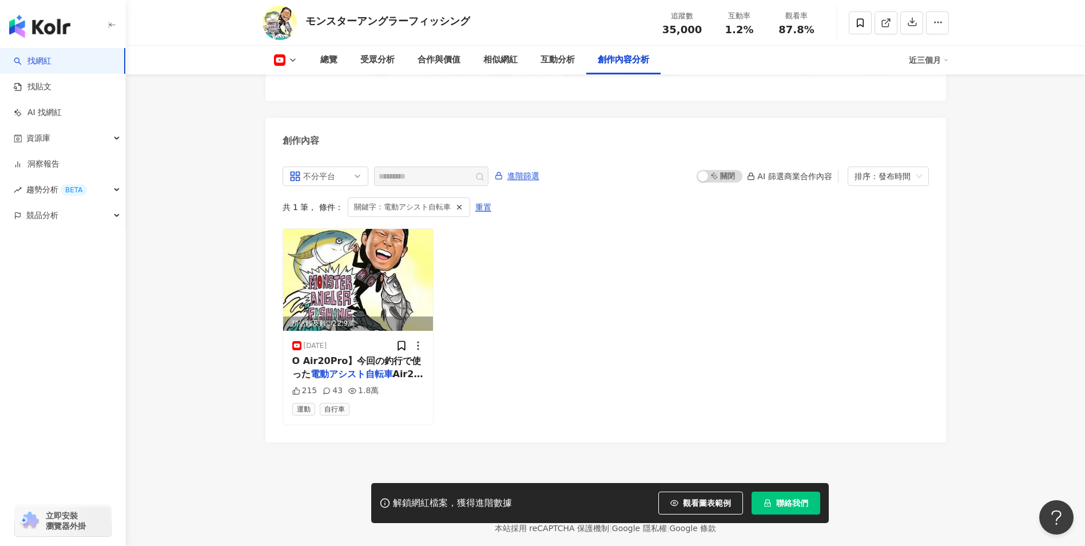
scroll to position [3093, 0]
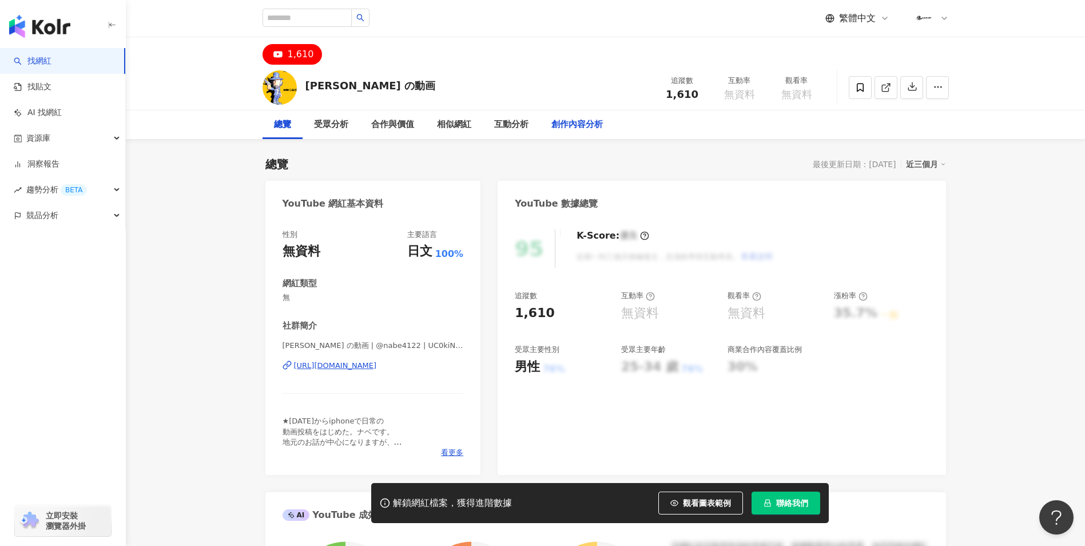
click at [556, 128] on div "創作內容分析" at bounding box center [577, 125] width 51 height 14
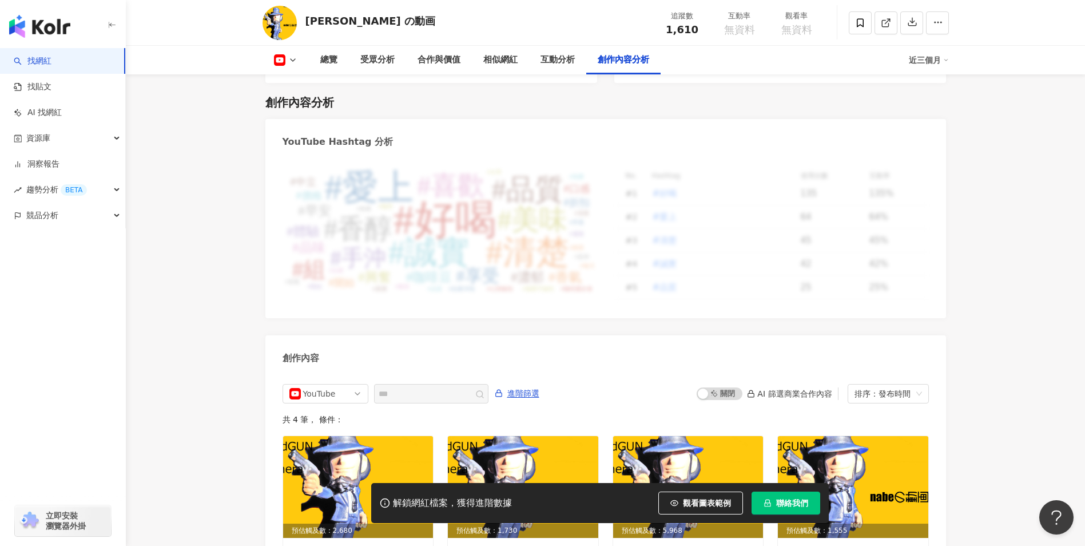
scroll to position [2873, 0]
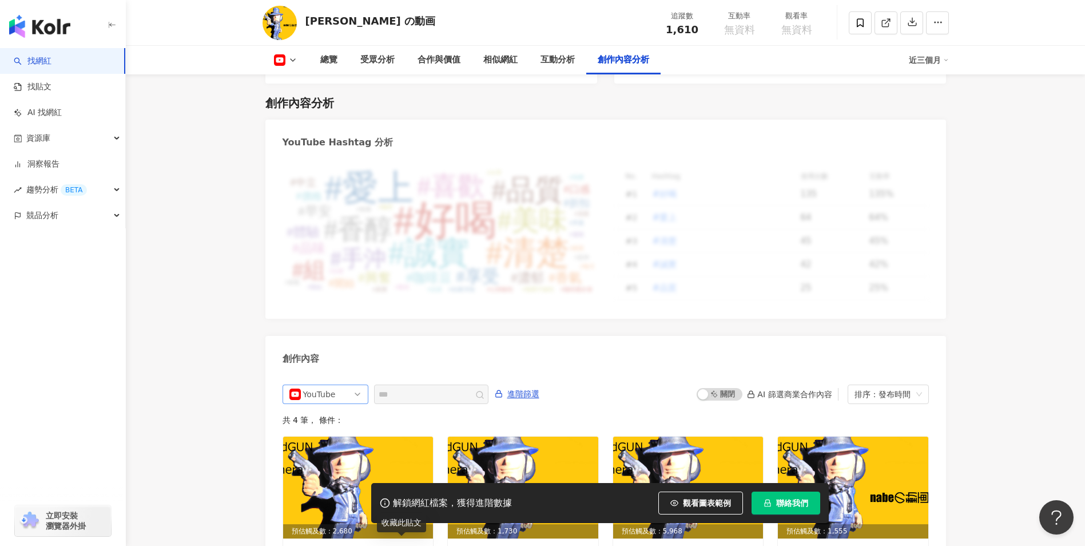
drag, startPoint x: 317, startPoint y: 446, endPoint x: 298, endPoint y: 378, distance: 71.4
click at [298, 385] on div at bounding box center [295, 394] width 11 height 18
click at [327, 409] on div "不分平台" at bounding box center [325, 418] width 81 height 19
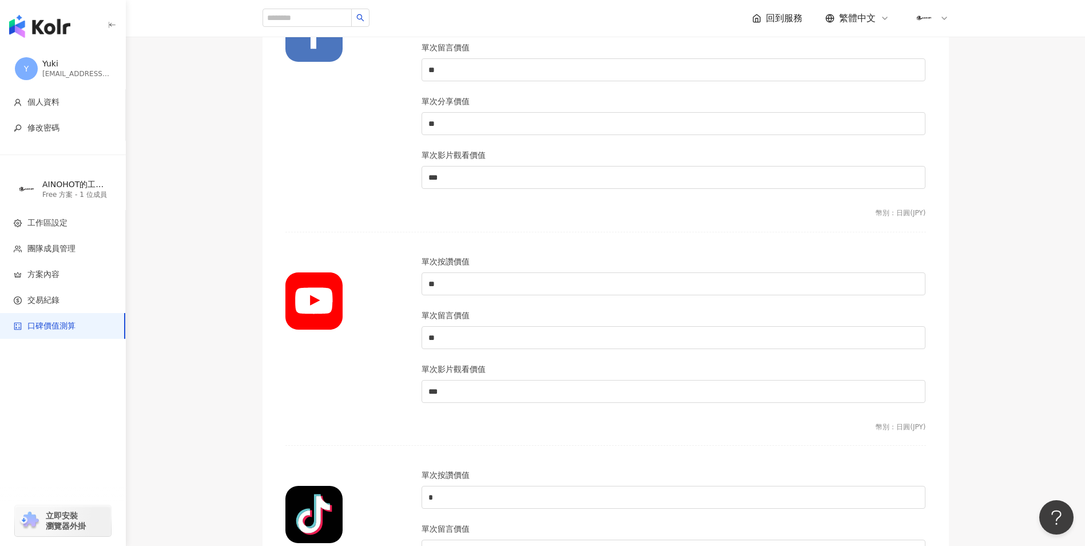
scroll to position [515, 0]
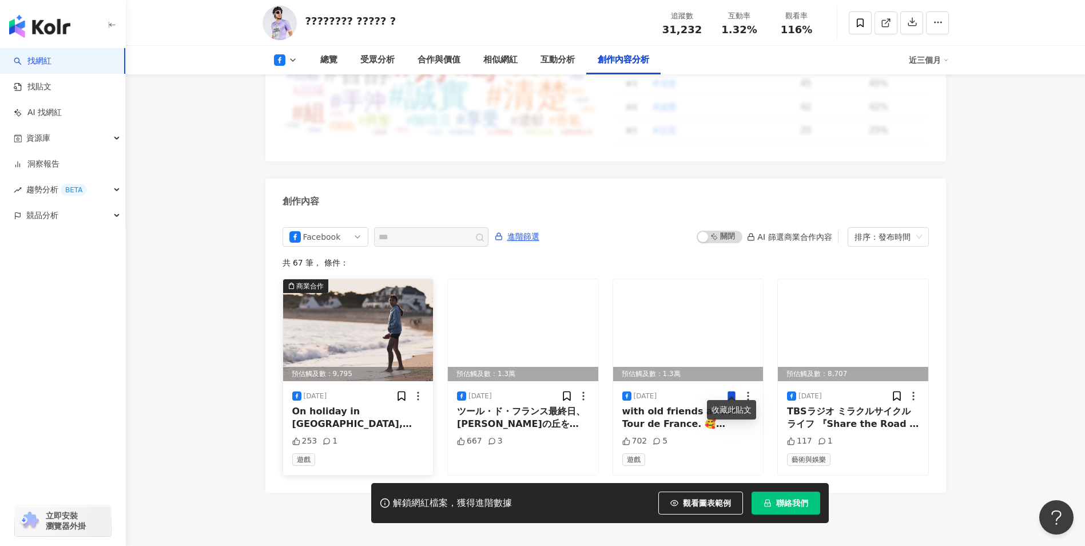
scroll to position [2975, 0]
